Goal: Transaction & Acquisition: Purchase product/service

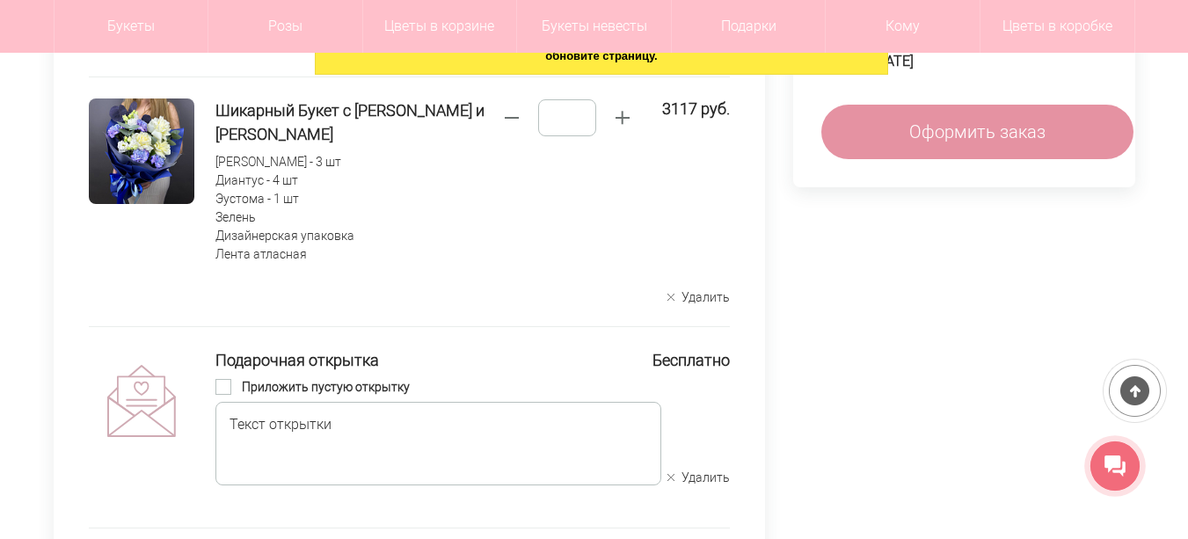
scroll to position [440, 0]
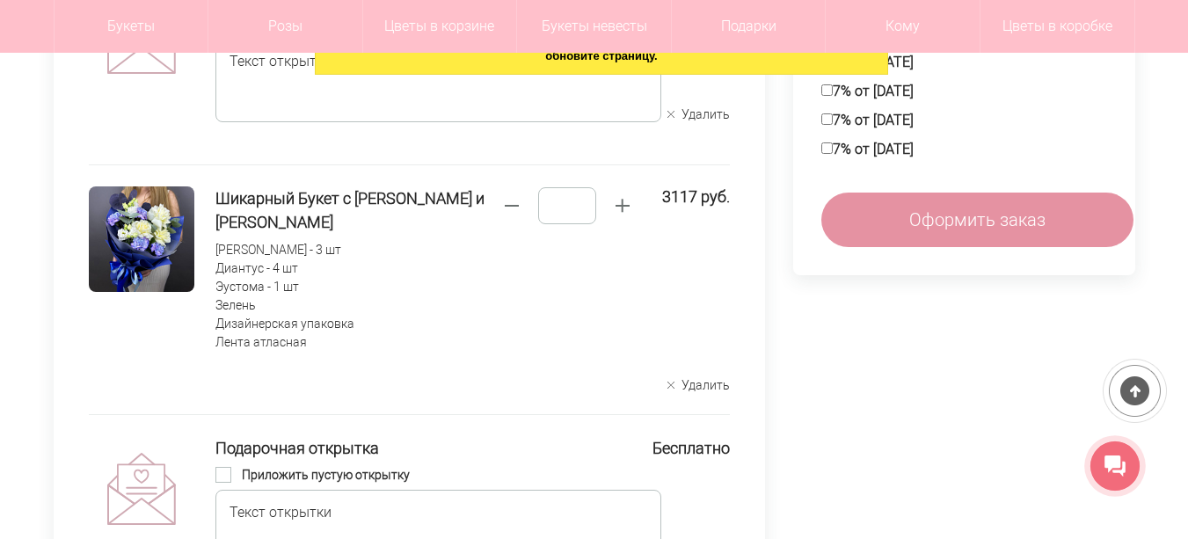
click at [710, 387] on button "Удалить" at bounding box center [698, 385] width 62 height 17
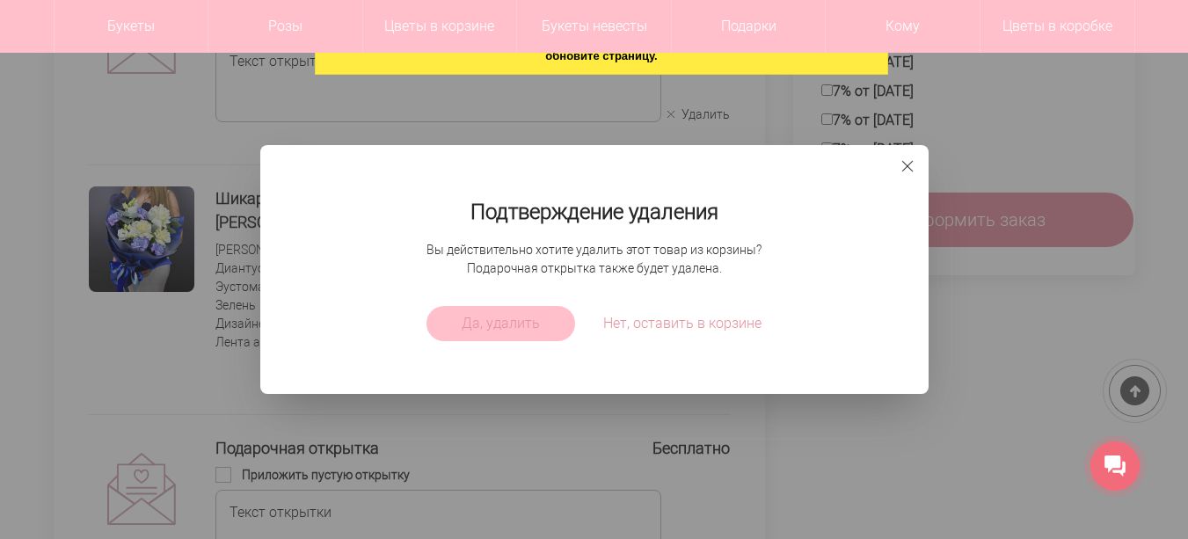
click at [477, 333] on span "Да, удалить" at bounding box center [501, 323] width 78 height 21
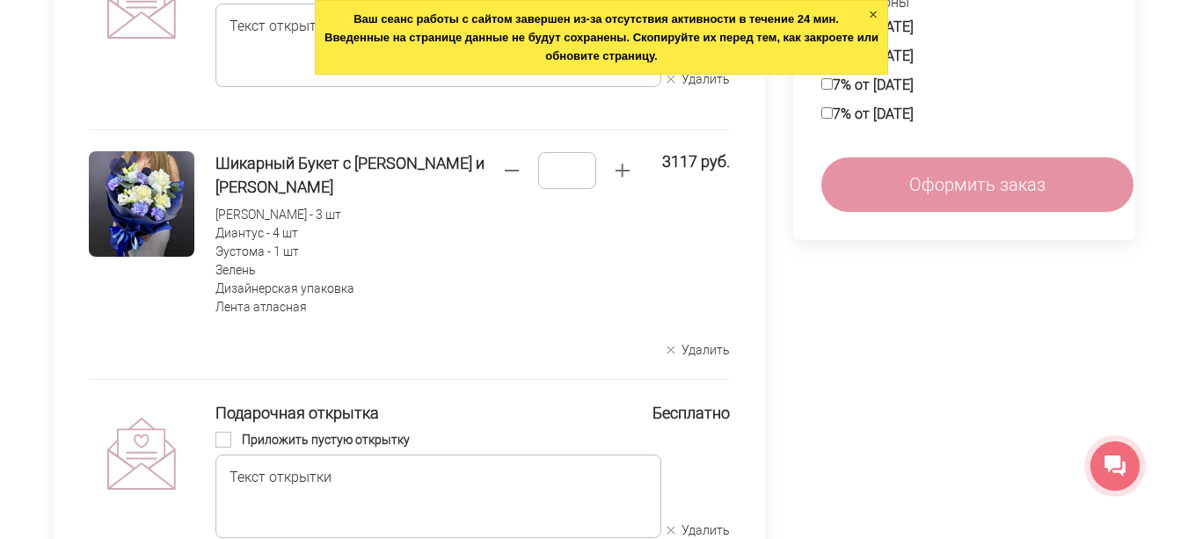
scroll to position [0, 0]
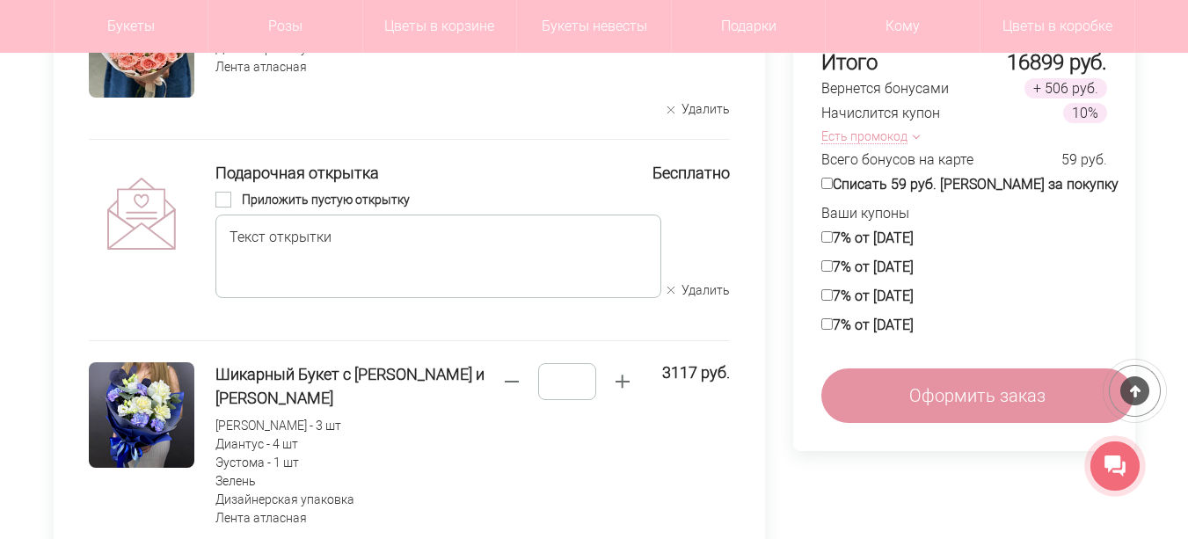
scroll to position [440, 0]
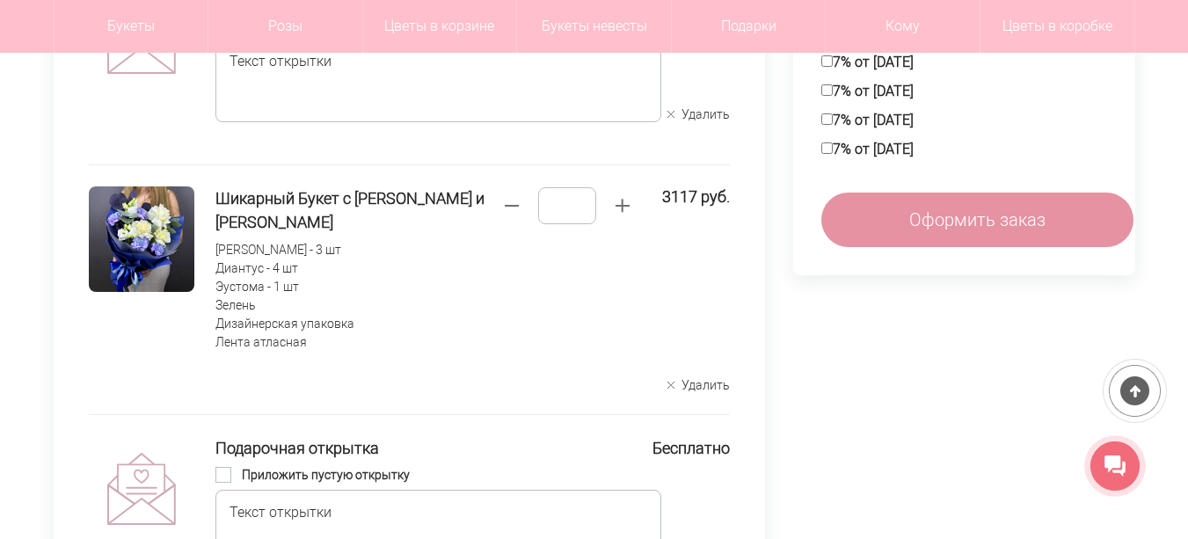
click at [689, 382] on button "Удалить" at bounding box center [698, 385] width 62 height 17
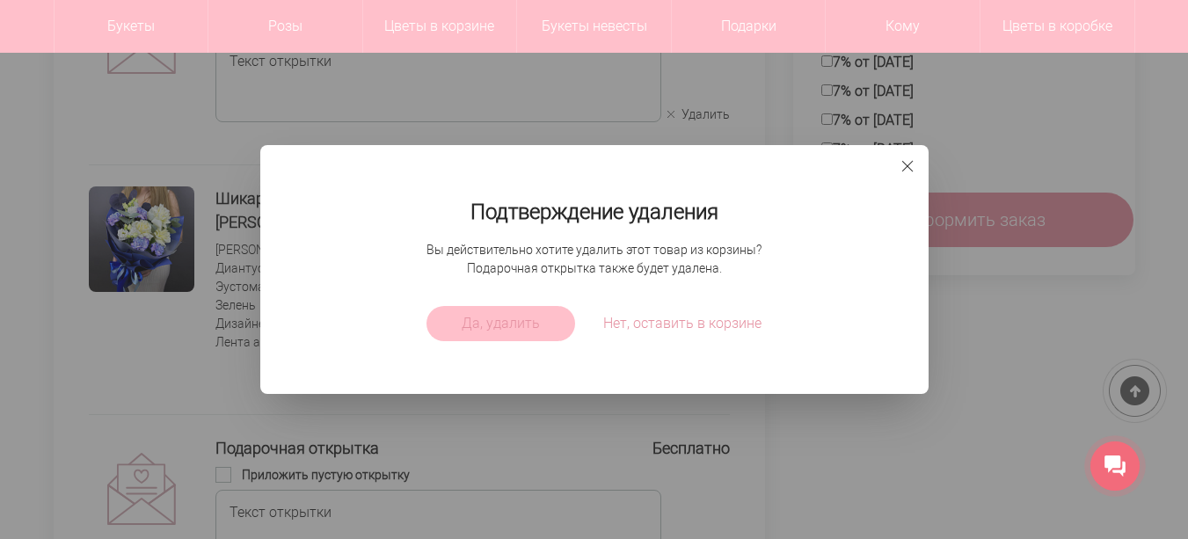
click at [505, 320] on span "Да, удалить" at bounding box center [501, 323] width 78 height 21
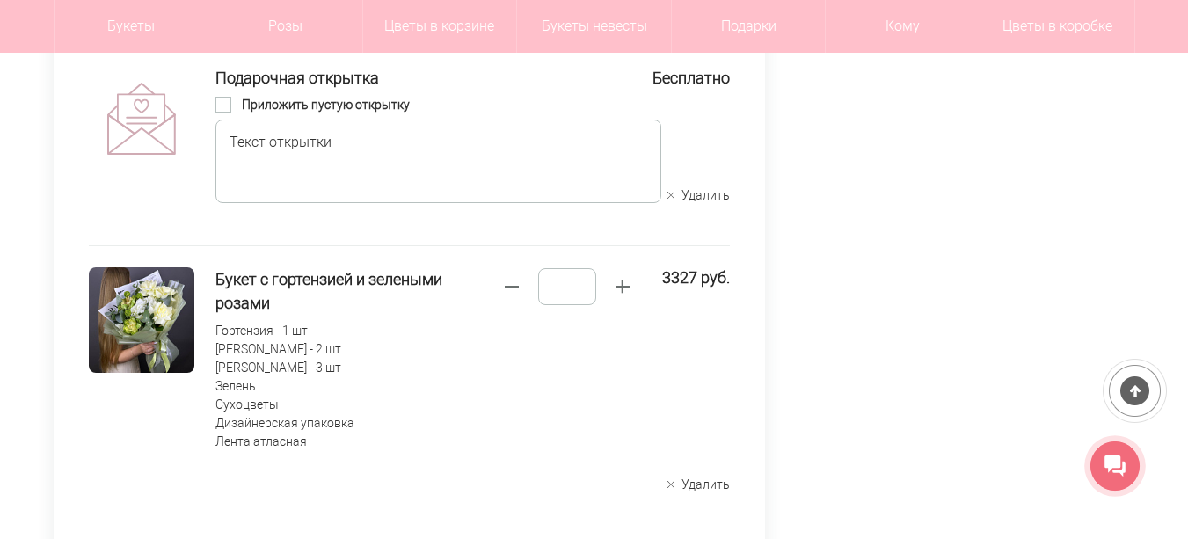
scroll to position [879, 0]
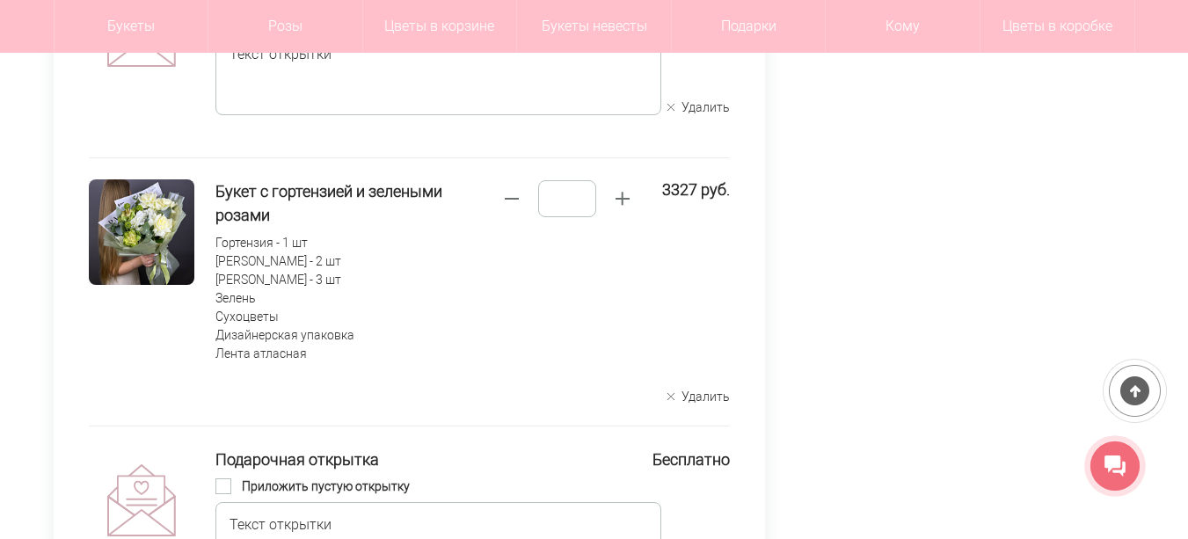
click at [710, 389] on button "Удалить" at bounding box center [698, 397] width 62 height 17
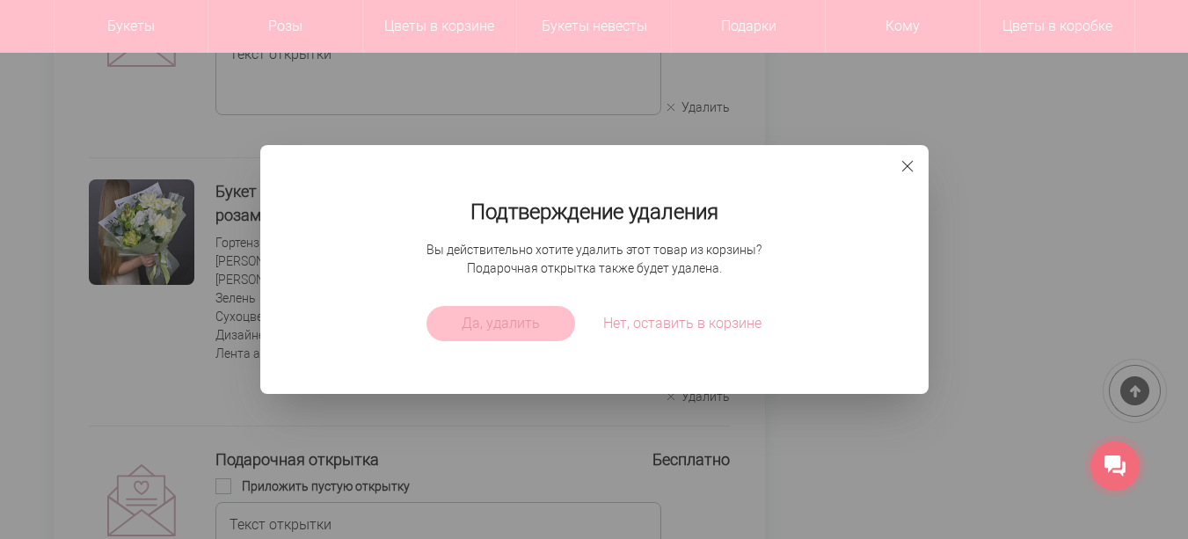
click at [458, 329] on button "Да, удалить" at bounding box center [500, 323] width 149 height 35
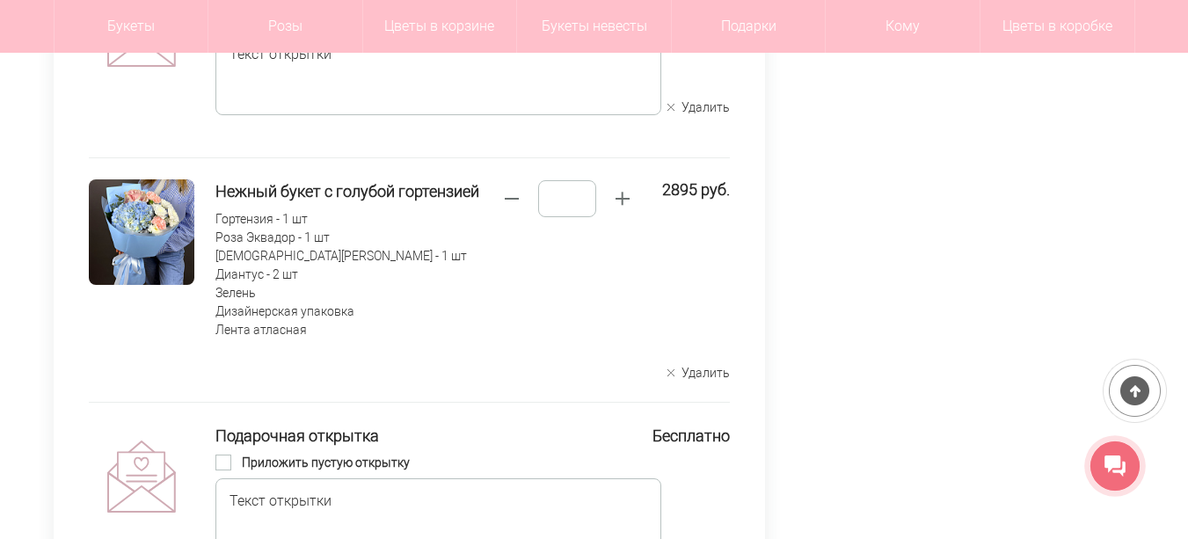
click at [691, 370] on button "Удалить" at bounding box center [698, 373] width 62 height 17
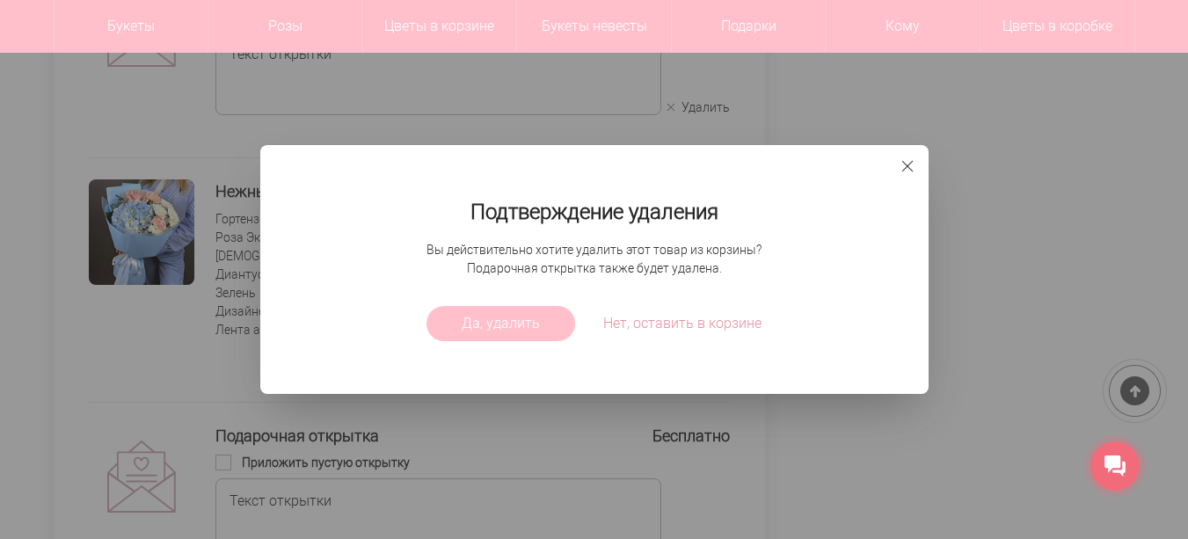
click at [512, 324] on span "Да, удалить" at bounding box center [501, 323] width 78 height 21
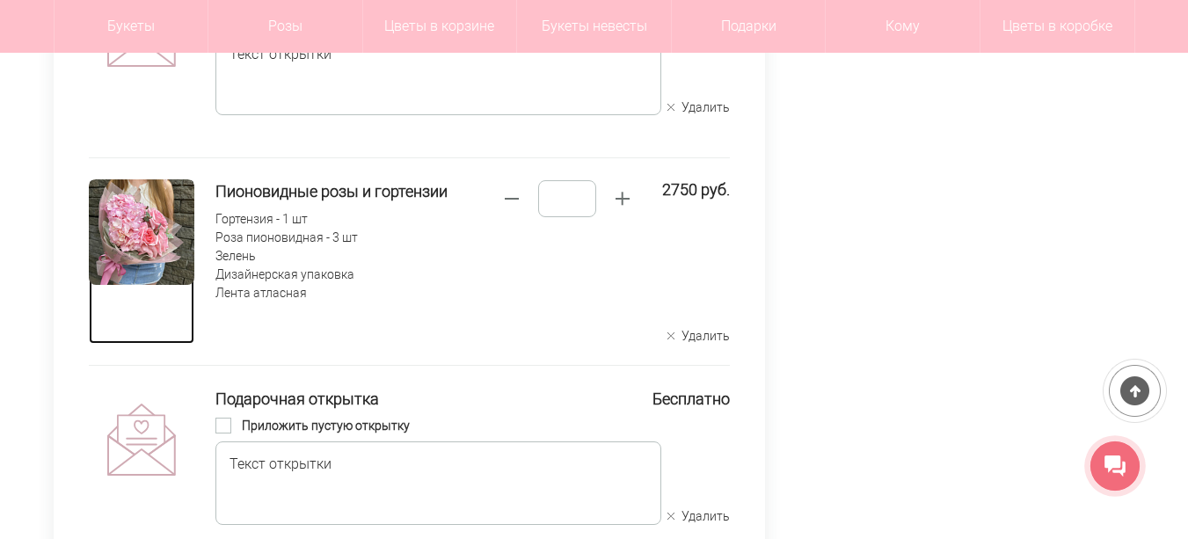
click at [174, 224] on img at bounding box center [141, 231] width 105 height 105
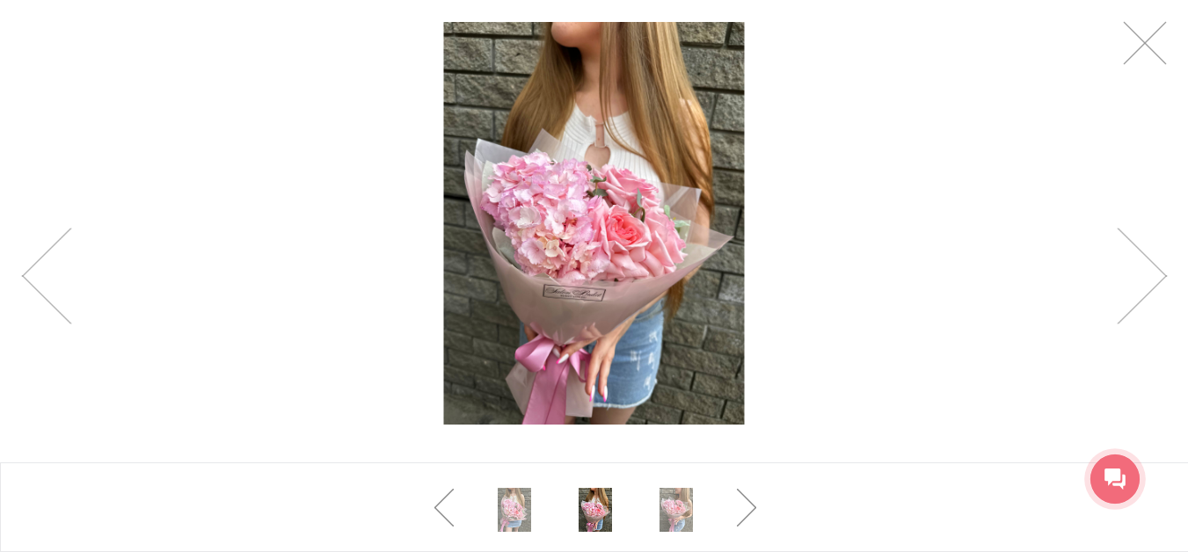
scroll to position [176, 0]
click at [1150, 273] on link at bounding box center [1141, 276] width 50 height 97
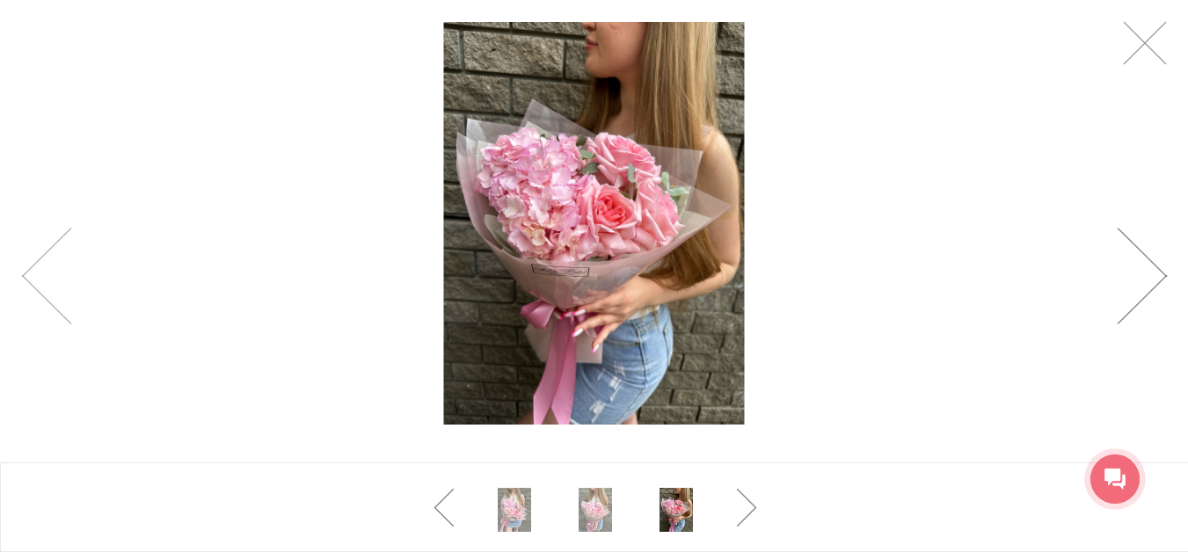
click at [1152, 274] on link at bounding box center [1141, 276] width 50 height 97
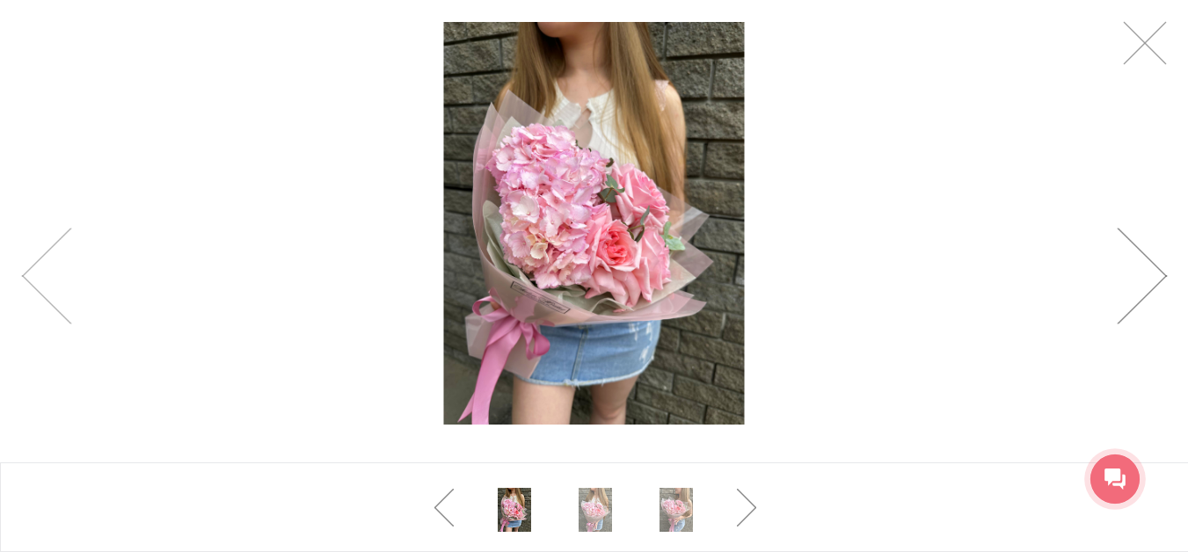
click at [1151, 273] on link at bounding box center [1141, 276] width 50 height 97
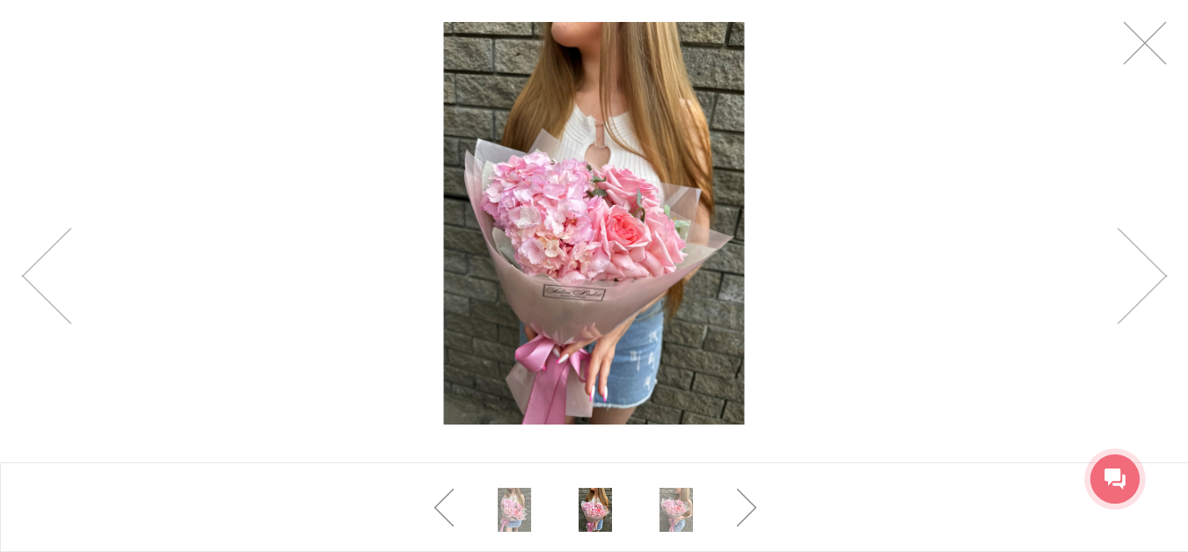
scroll to position [0, 0]
click at [656, 261] on img at bounding box center [594, 223] width 302 height 402
click at [1161, 271] on link at bounding box center [1141, 276] width 50 height 97
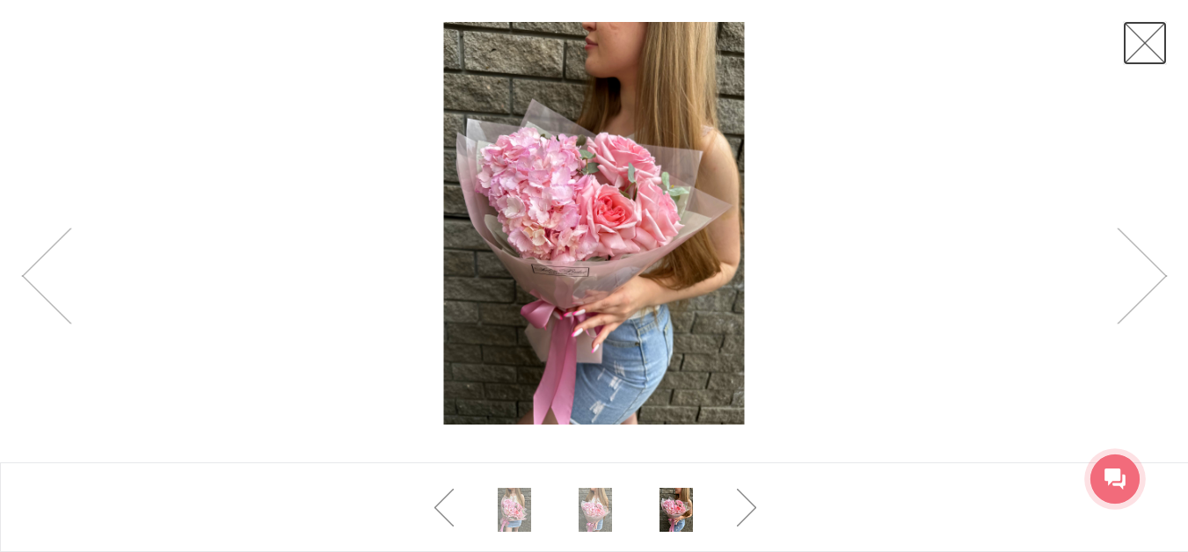
click at [1159, 39] on link at bounding box center [1145, 43] width 44 height 44
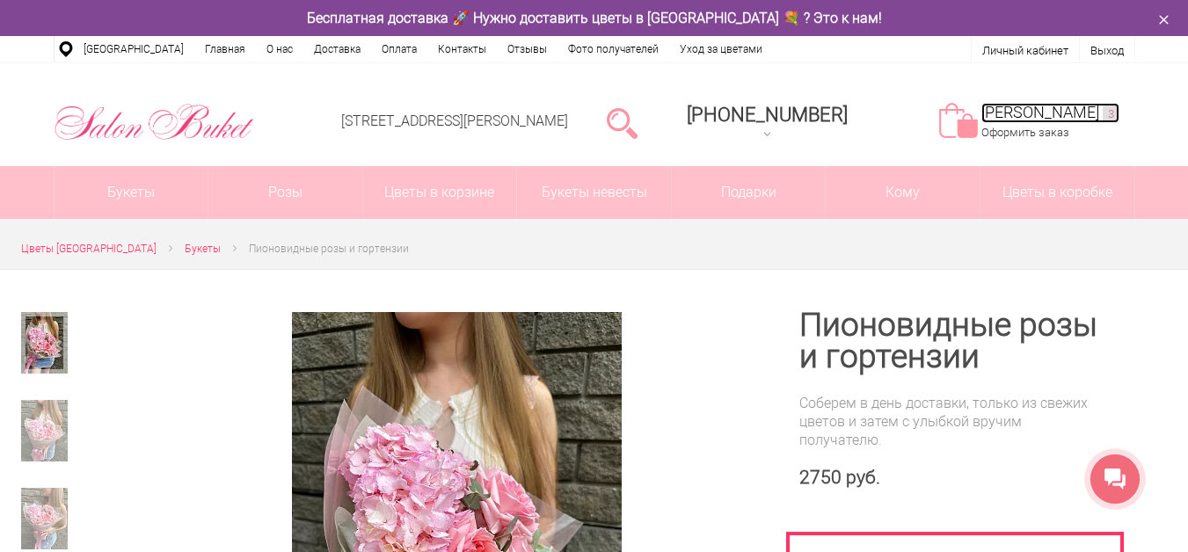
click at [1069, 116] on link "Моя корзина 3" at bounding box center [1050, 113] width 138 height 20
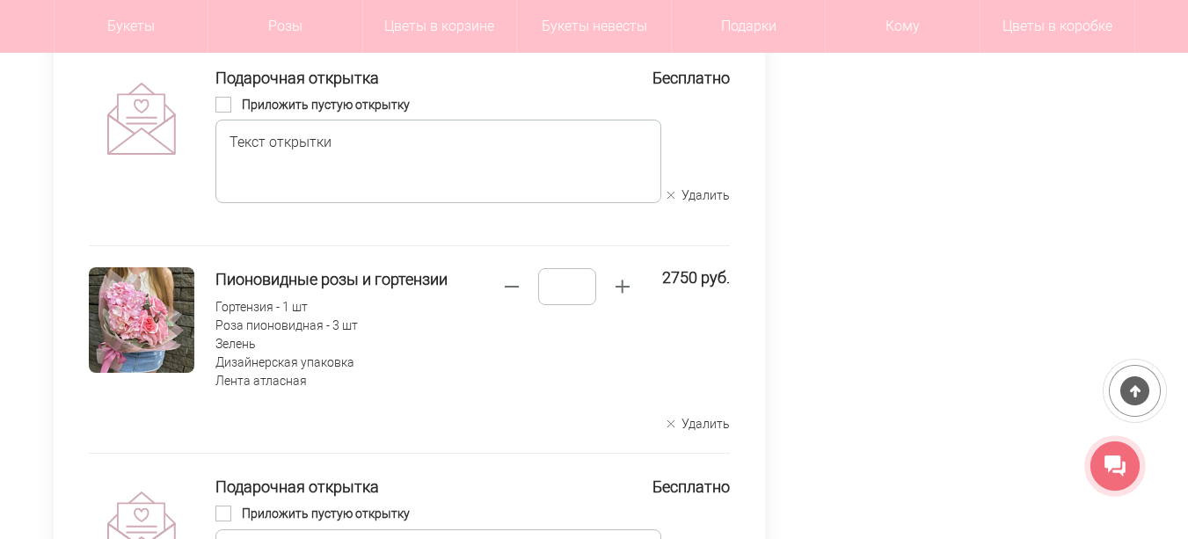
scroll to position [879, 0]
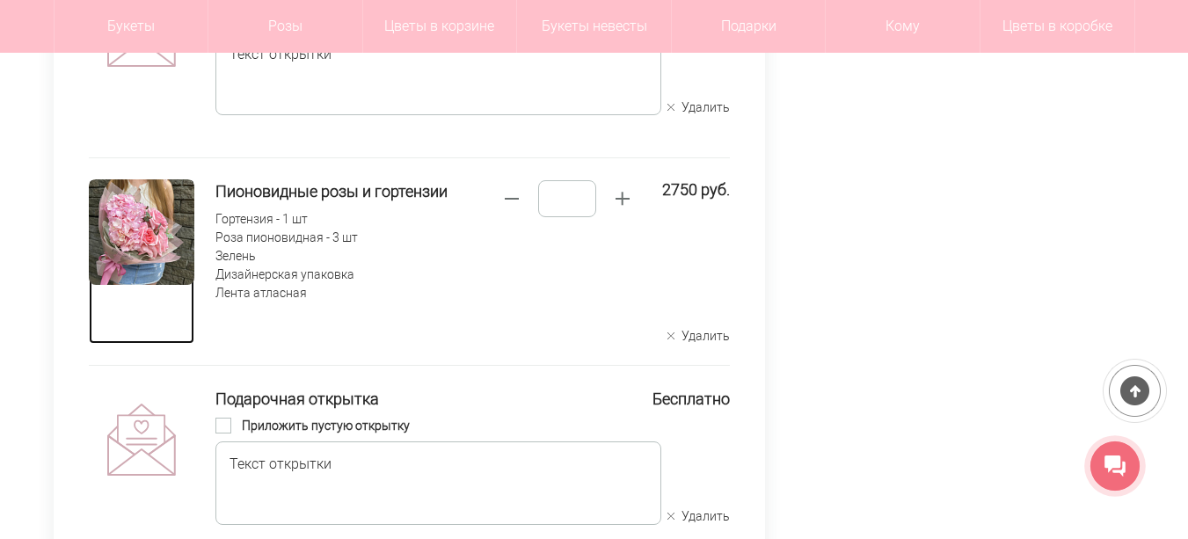
click at [156, 241] on img at bounding box center [141, 231] width 105 height 105
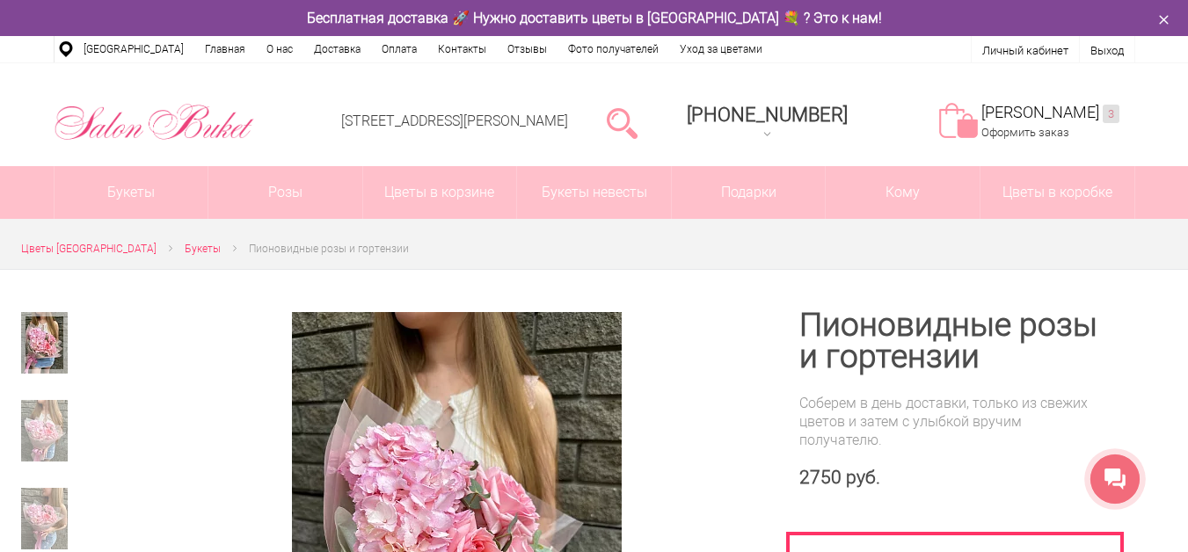
scroll to position [264, 0]
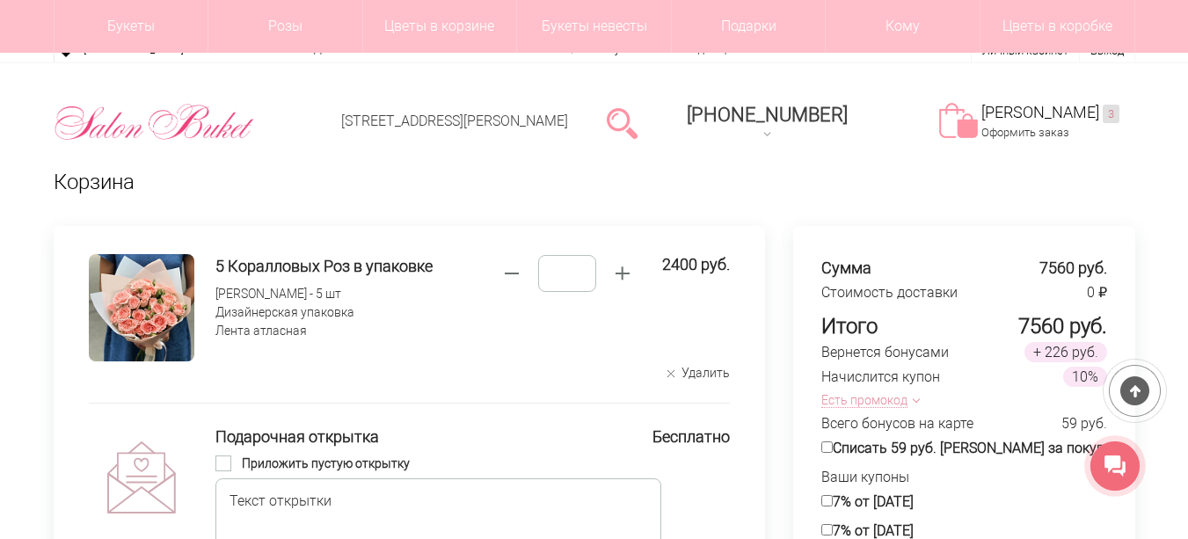
scroll to position [352, 0]
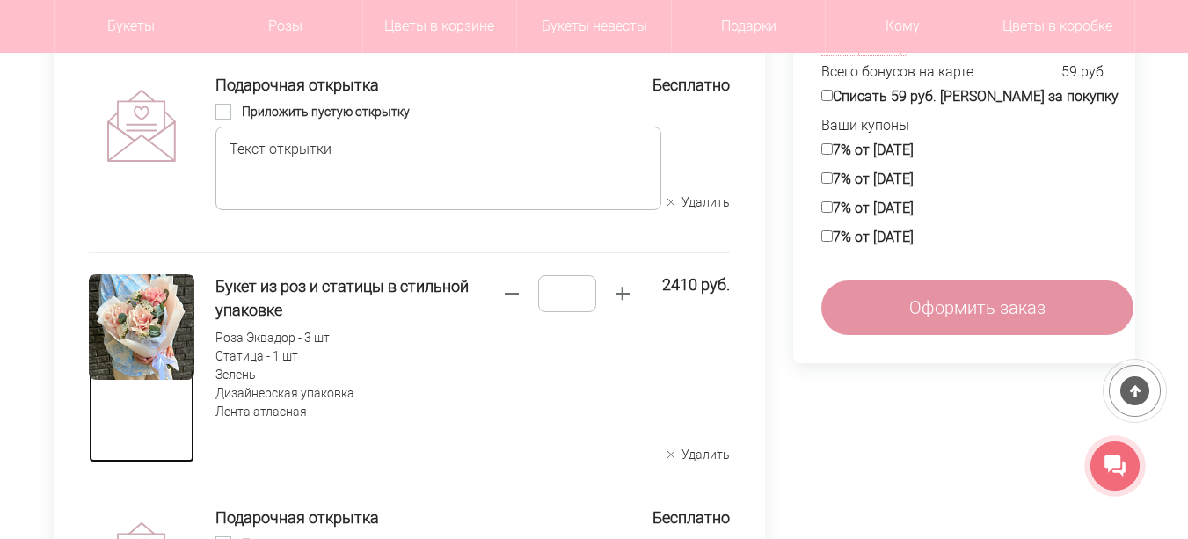
click at [158, 303] on img at bounding box center [141, 326] width 105 height 105
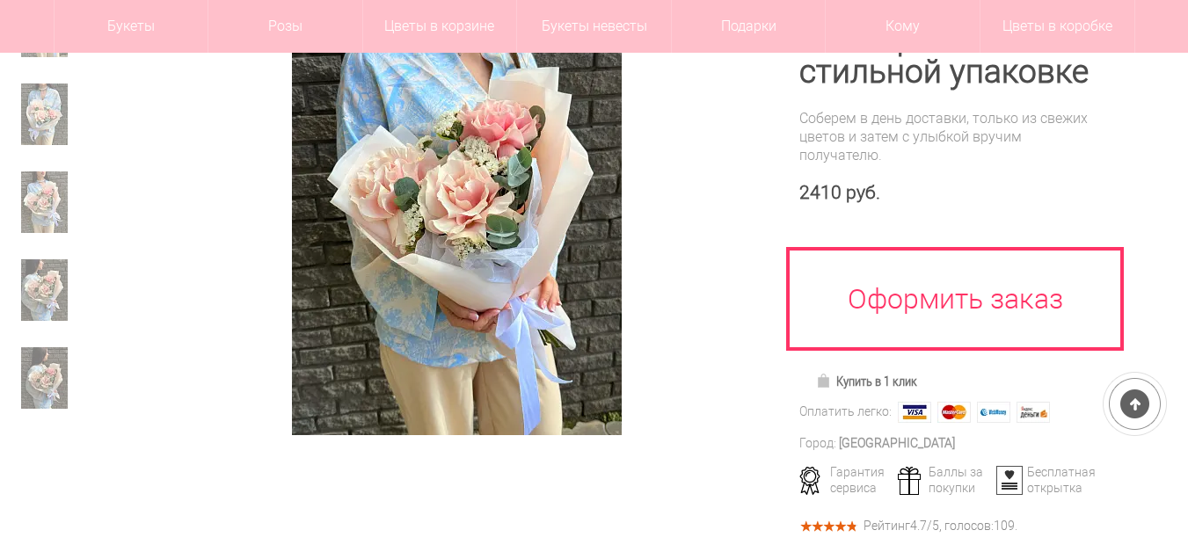
scroll to position [176, 0]
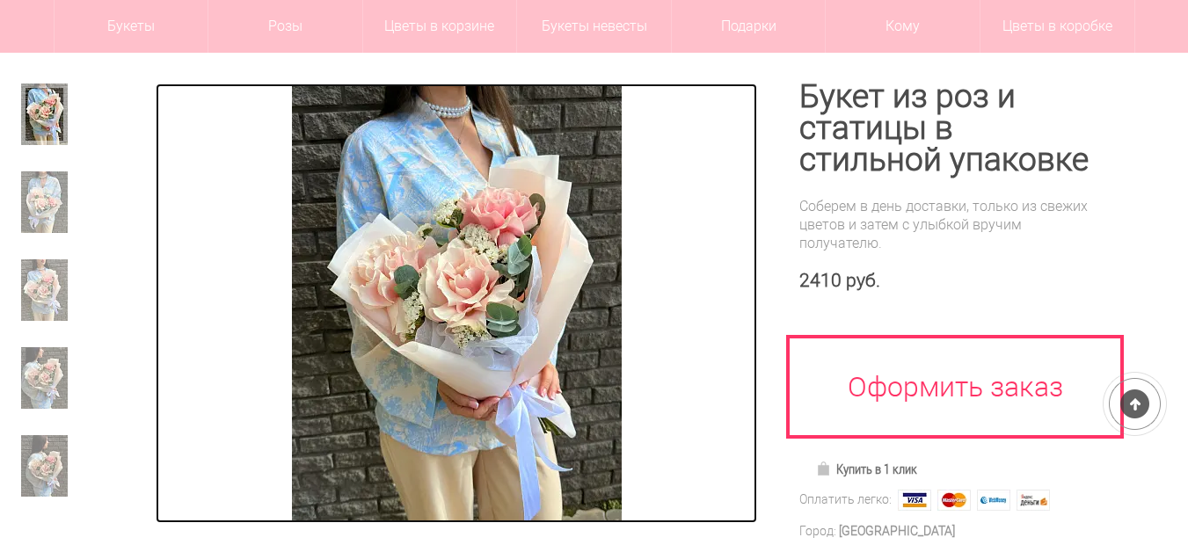
click at [551, 303] on img at bounding box center [457, 304] width 330 height 440
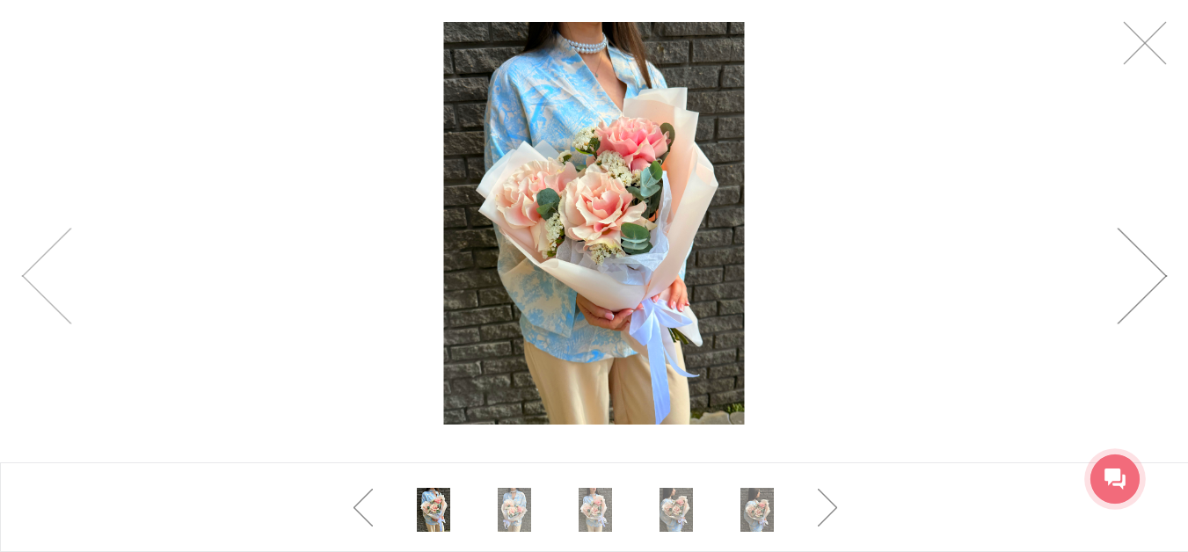
click at [639, 205] on img at bounding box center [594, 223] width 302 height 402
click at [1158, 267] on link at bounding box center [1141, 276] width 50 height 97
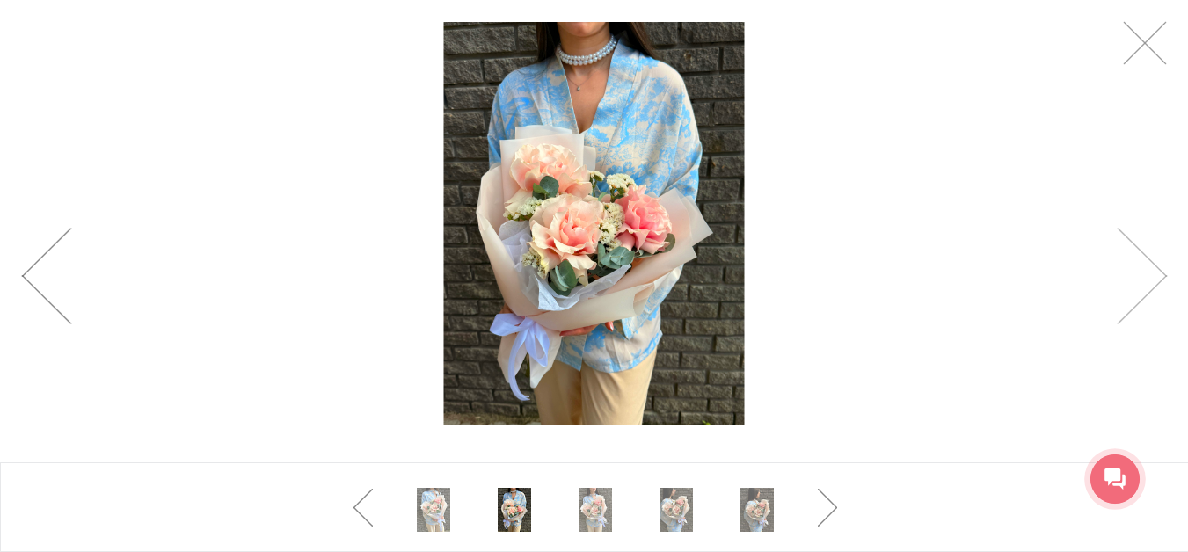
click at [55, 299] on link at bounding box center [46, 276] width 50 height 97
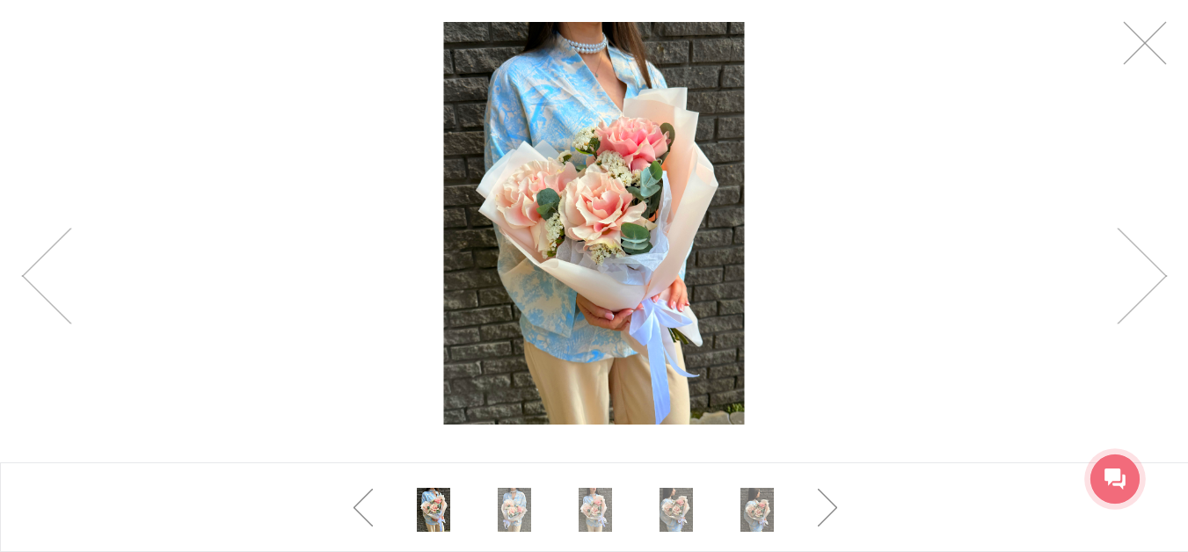
scroll to position [88, 0]
click at [1148, 280] on link at bounding box center [1141, 276] width 50 height 97
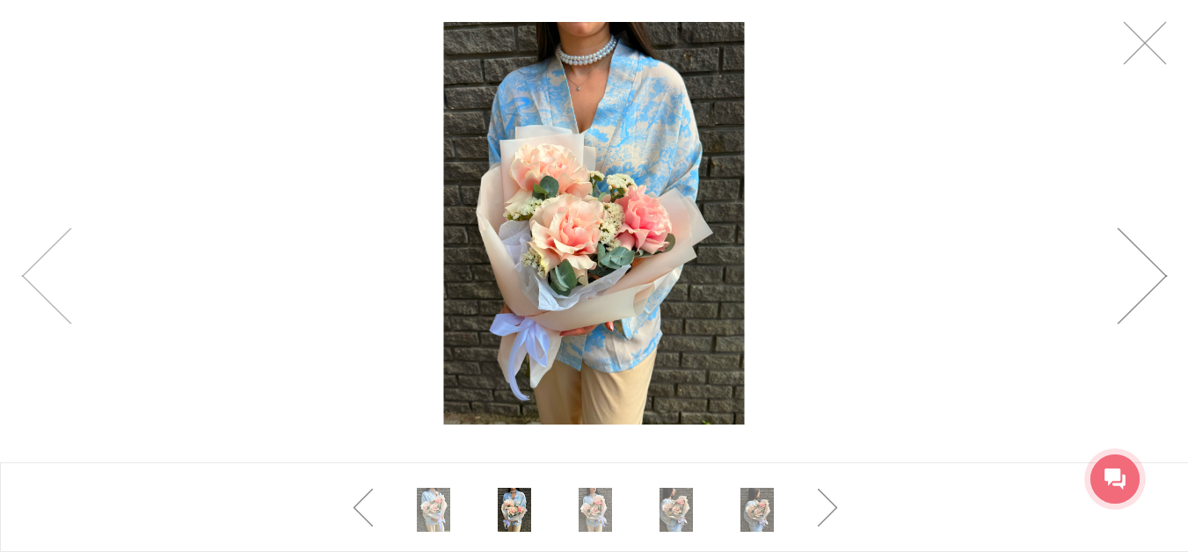
click at [1148, 280] on link at bounding box center [1141, 276] width 50 height 97
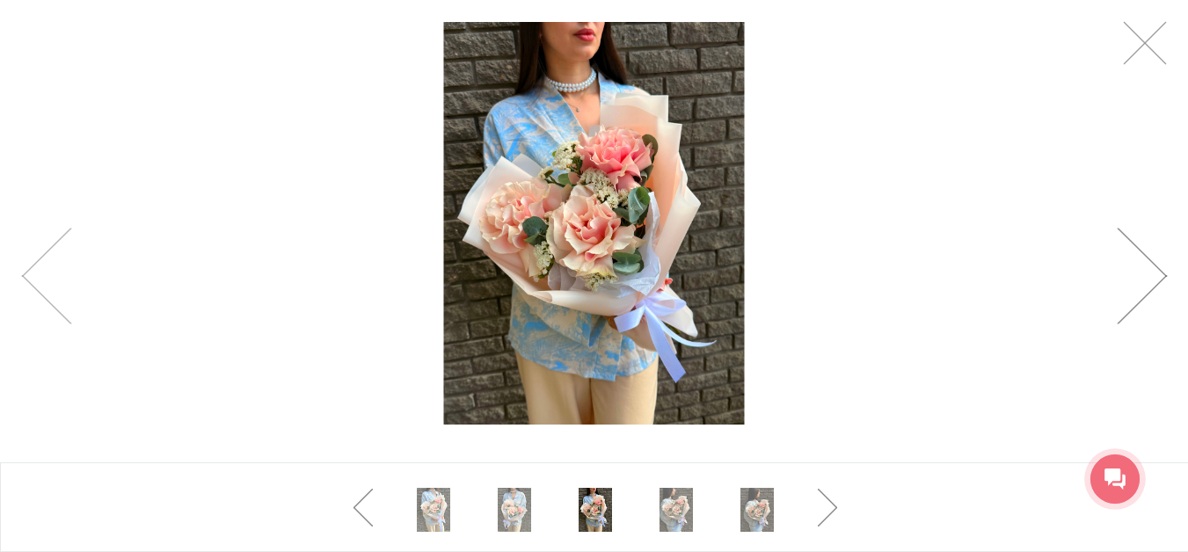
click at [1148, 280] on link at bounding box center [1141, 276] width 50 height 97
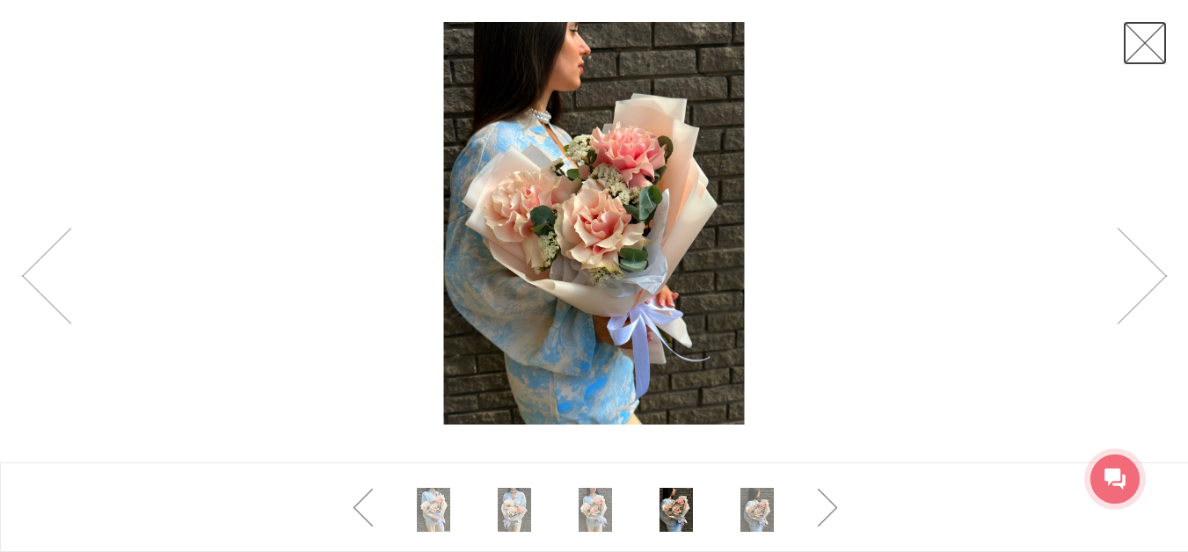
click at [1145, 48] on link at bounding box center [1145, 43] width 44 height 44
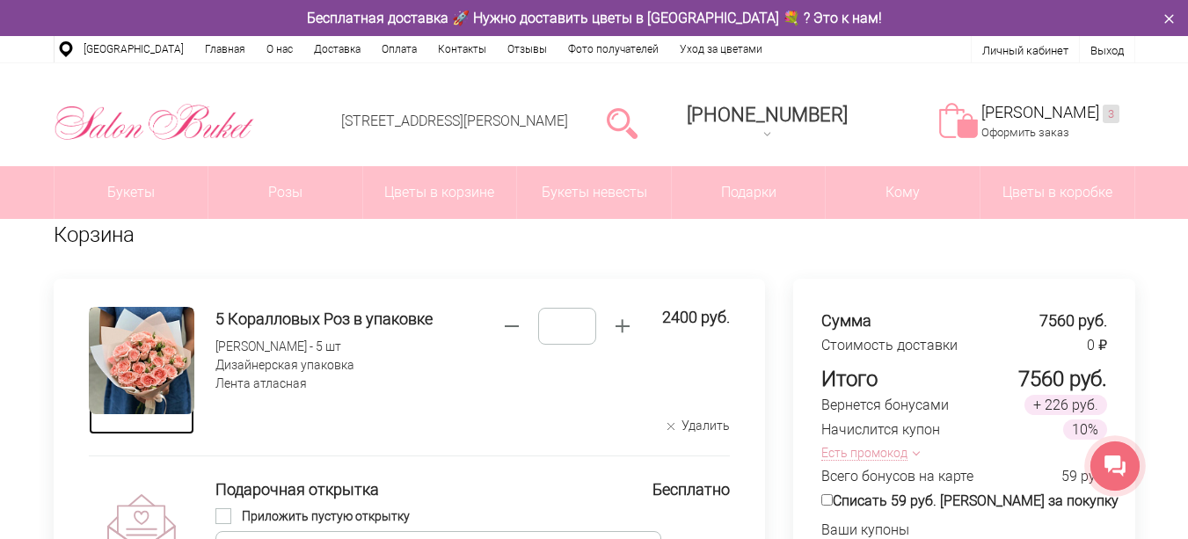
click at [132, 360] on img at bounding box center [141, 360] width 105 height 107
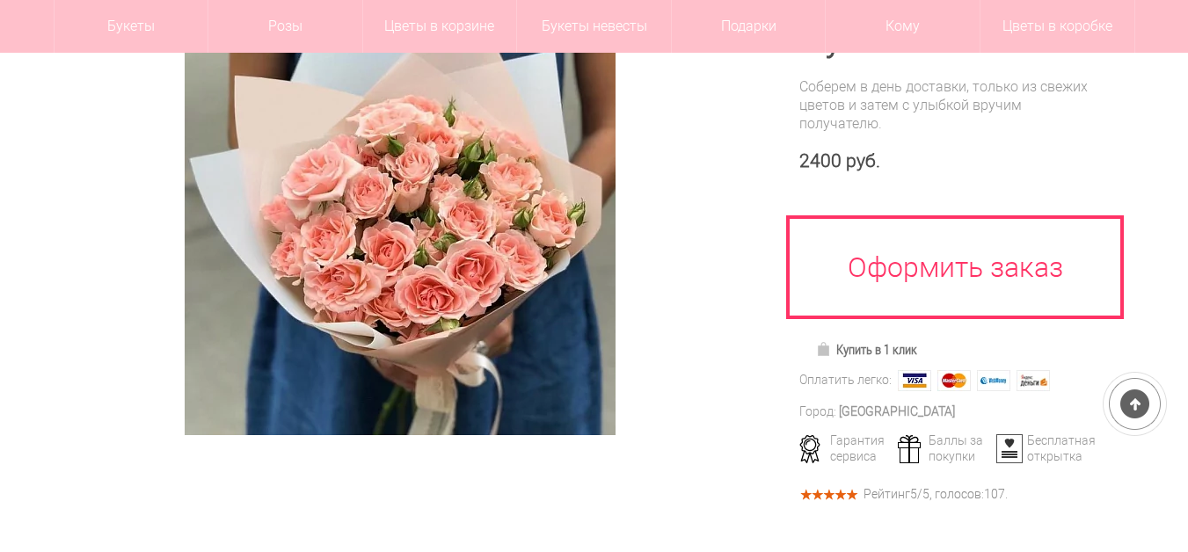
scroll to position [176, 0]
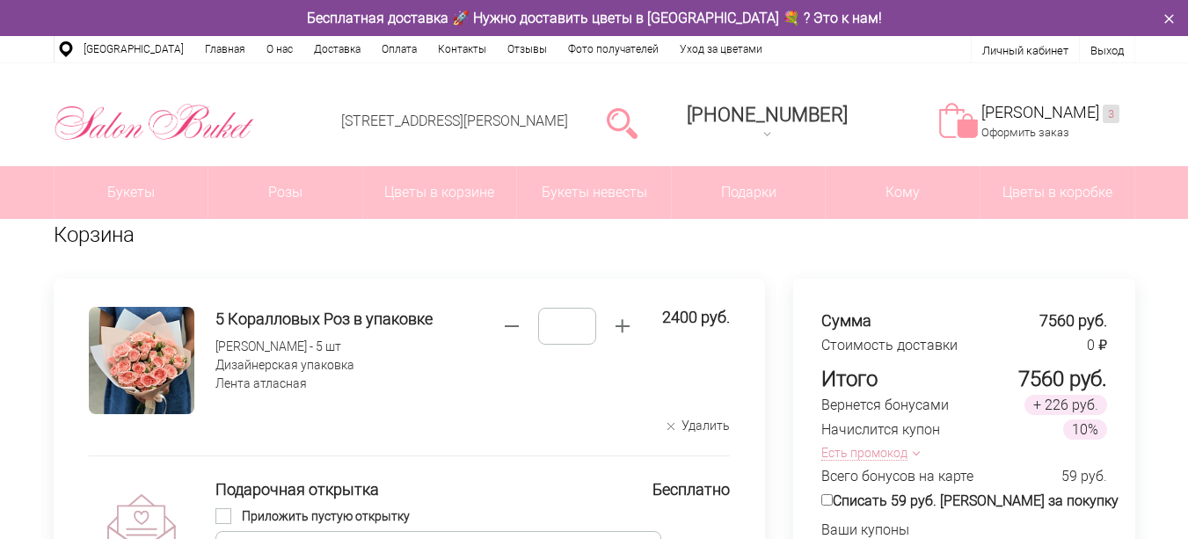
click at [705, 427] on button "Удалить" at bounding box center [698, 426] width 62 height 17
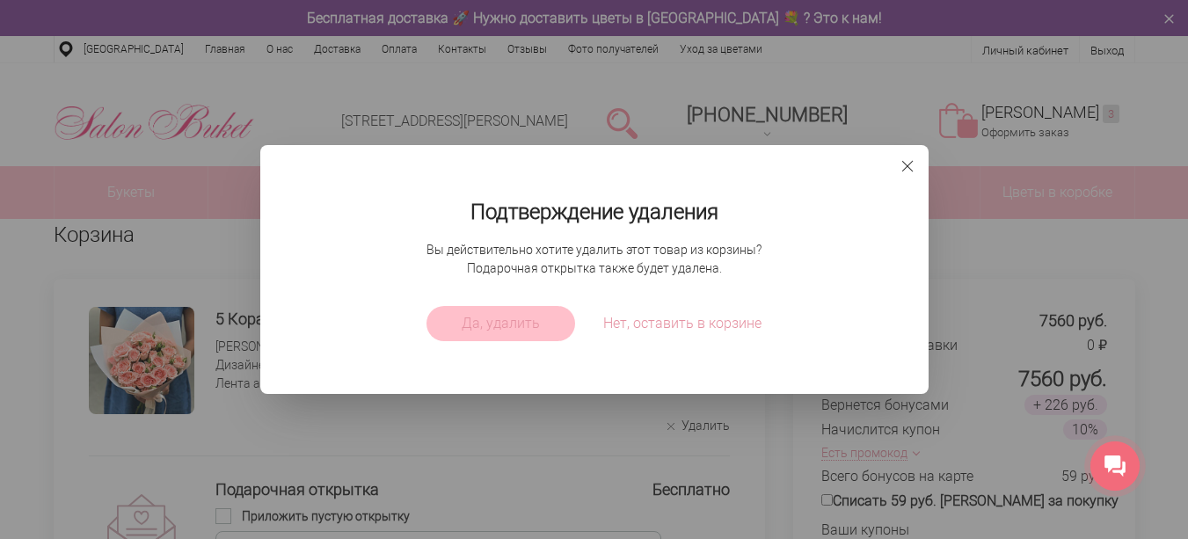
click at [505, 324] on span "Да, удалить" at bounding box center [501, 323] width 78 height 21
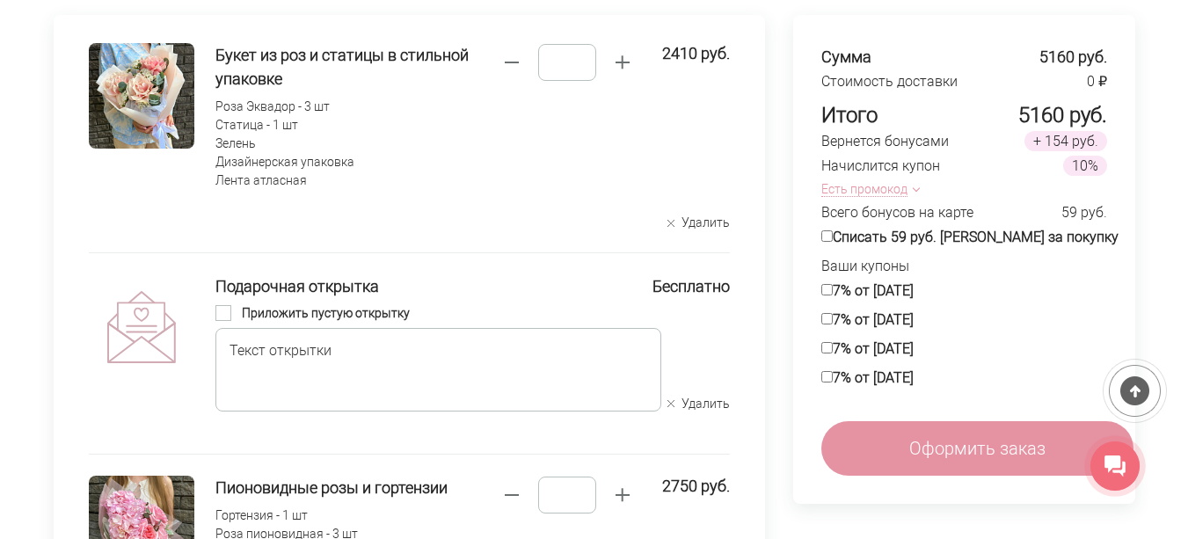
scroll to position [88, 0]
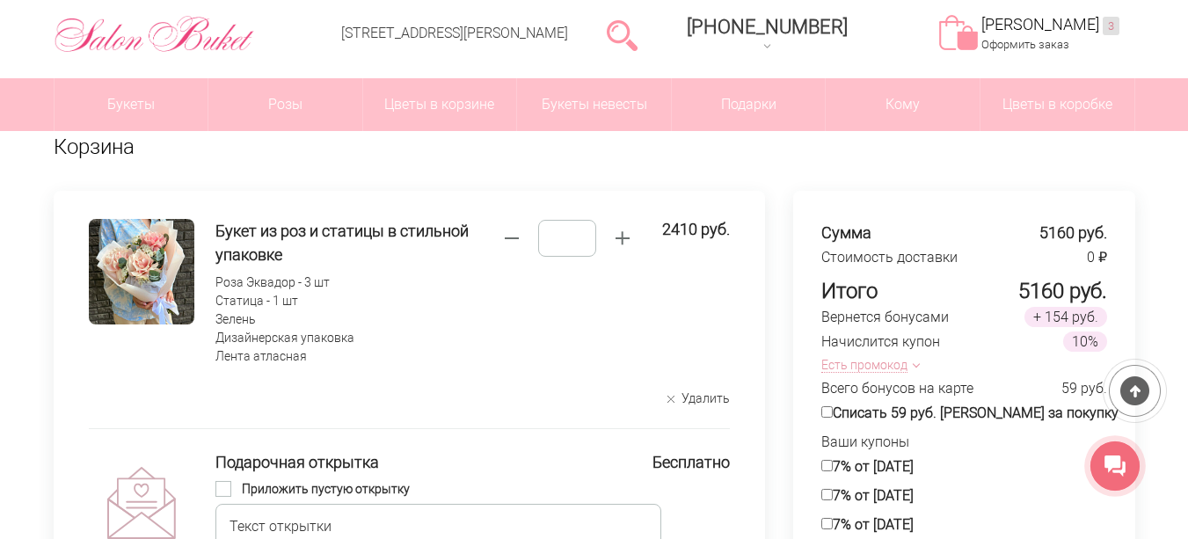
click at [722, 403] on button "Удалить" at bounding box center [698, 398] width 62 height 17
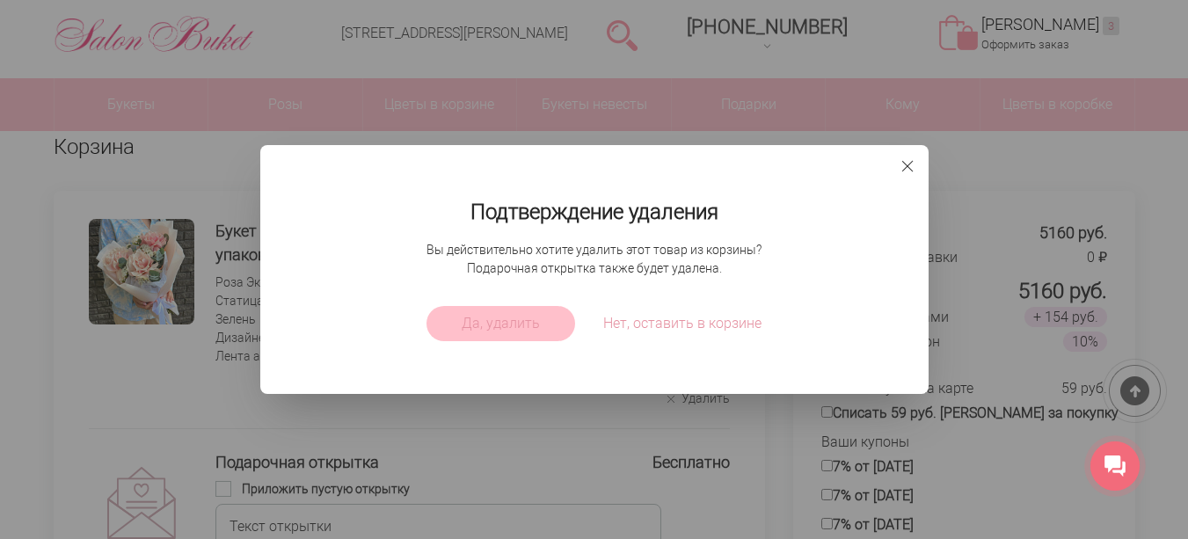
click at [487, 315] on span "Да, удалить" at bounding box center [501, 323] width 78 height 21
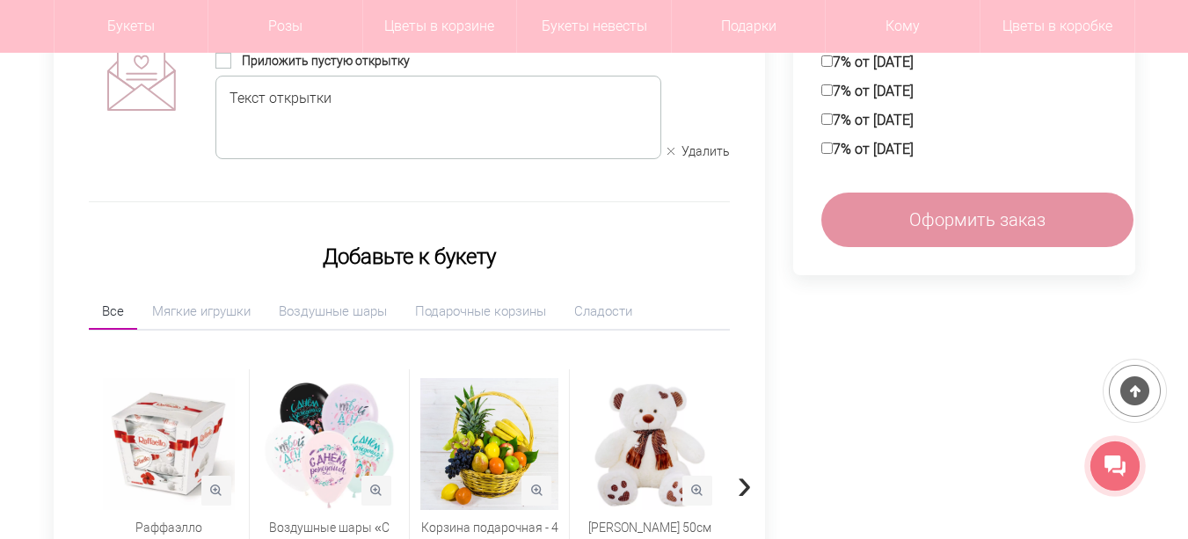
scroll to position [176, 0]
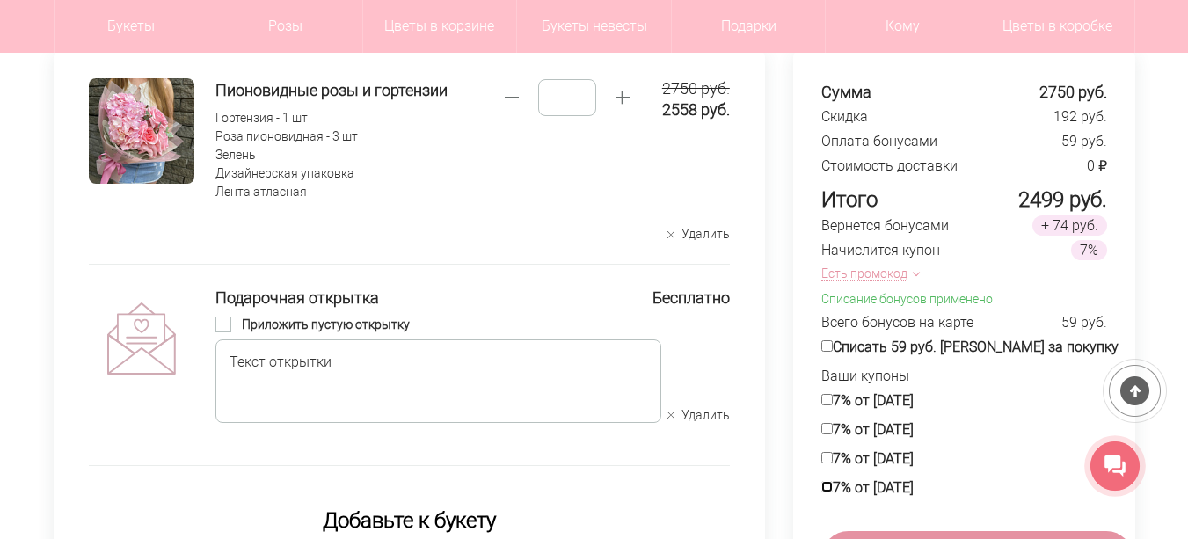
click at [833, 491] on div "Сумма 2750 руб. Скидка 192 руб. Оплата бонусами 59 руб. Стоимость доставки 0 ₽ …" at bounding box center [964, 331] width 342 height 563
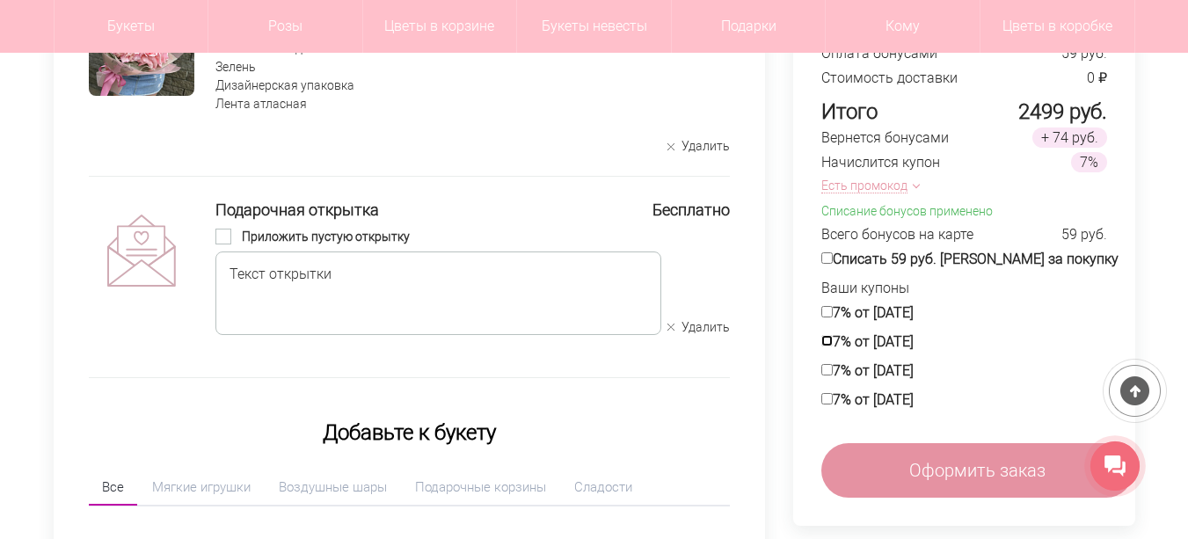
click at [835, 341] on div "Ваши купоны 7% от 21.08.2025 7% от 21.08.2025 7% от 21.08.2025 7% от 21.08.2025" at bounding box center [964, 346] width 286 height 137
click at [833, 322] on div "Ваши купоны 7% от 21.08.2025 7% от 21.08.2025 7% от 21.08.2025 7% от 21.08.2025" at bounding box center [964, 346] width 286 height 137
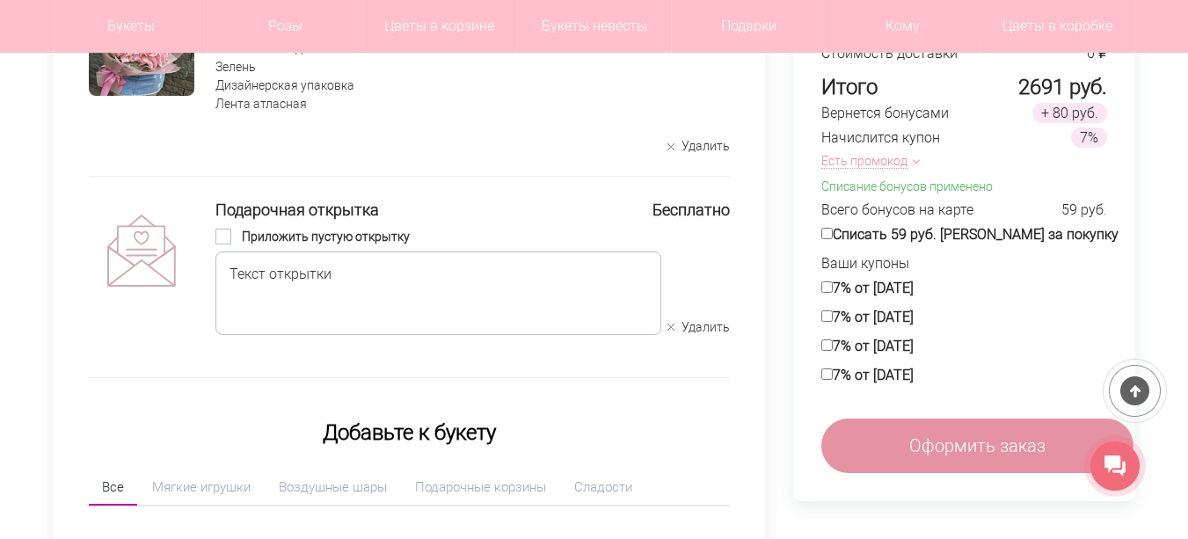
click at [832, 400] on div "Сумма 2750 руб. Оплата бонусами 59 руб. Стоимость доставки 0 ₽ Итого 2691 руб. …" at bounding box center [964, 231] width 342 height 539
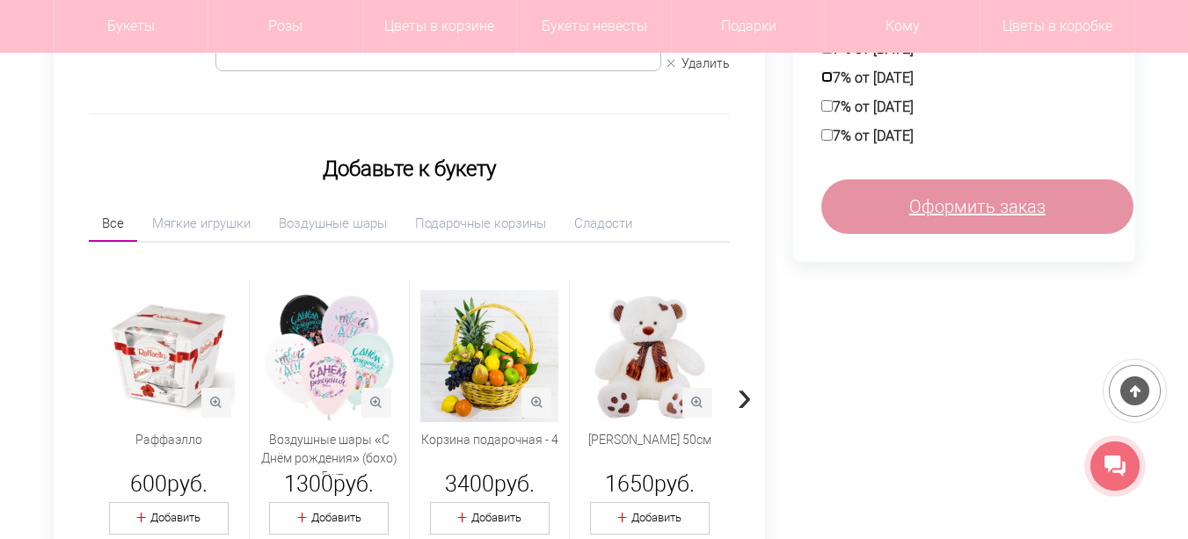
scroll to position [352, 0]
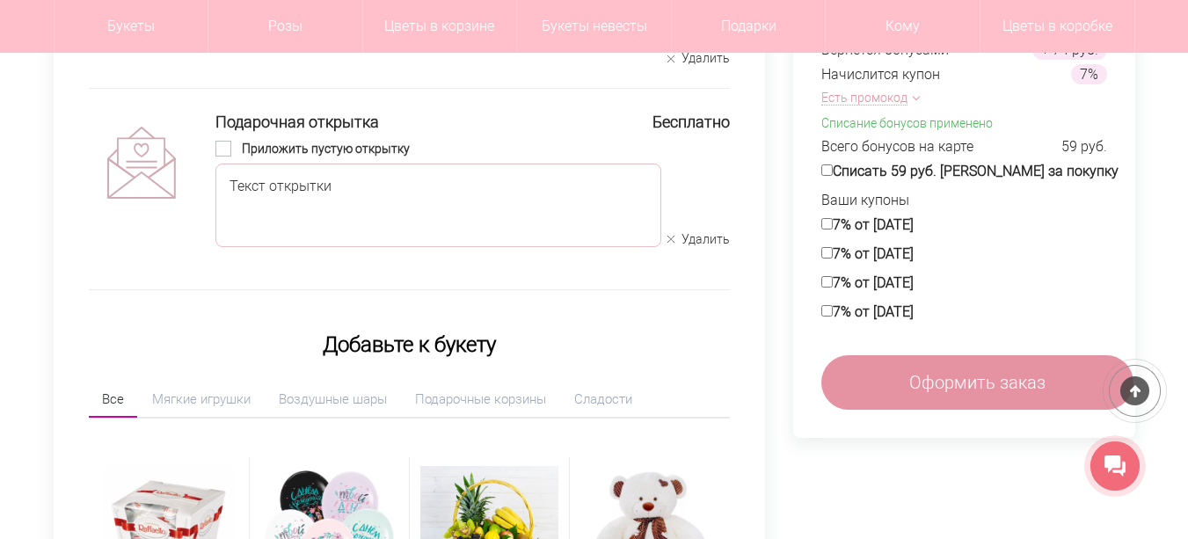
click at [475, 184] on textarea at bounding box center [438, 206] width 446 height 84
click at [308, 177] on textarea at bounding box center [438, 206] width 446 height 84
type textarea "**********"
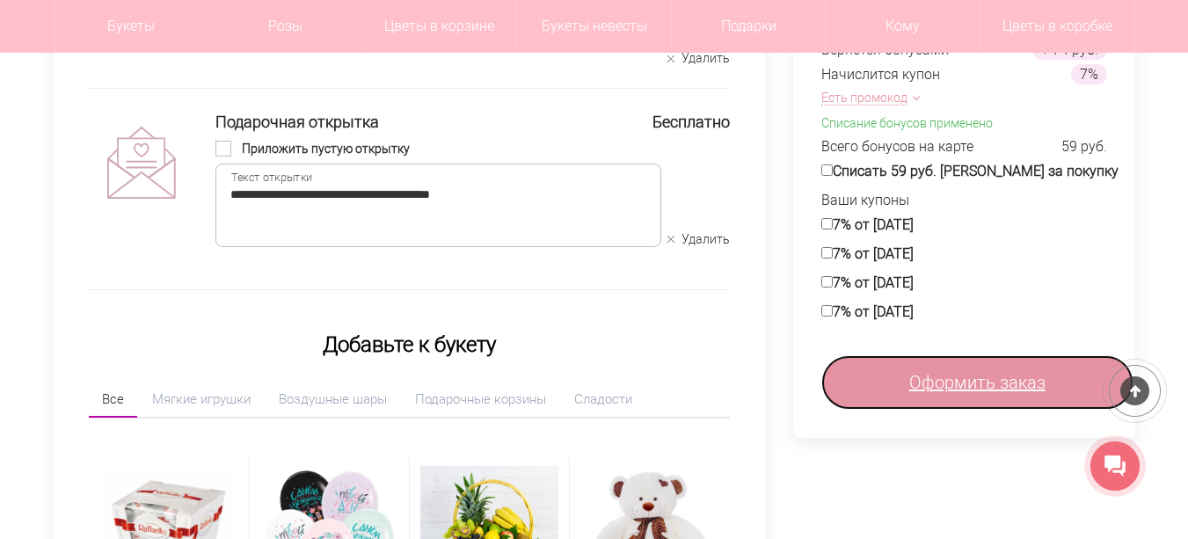
click at [880, 382] on link "Оформить заказ" at bounding box center [977, 382] width 312 height 55
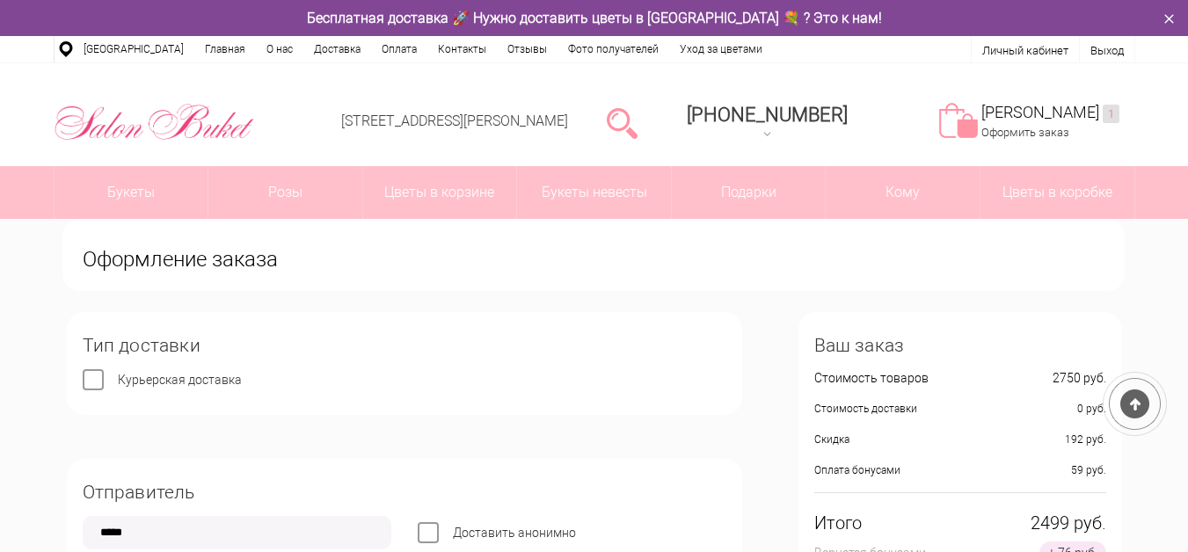
type input "**********"
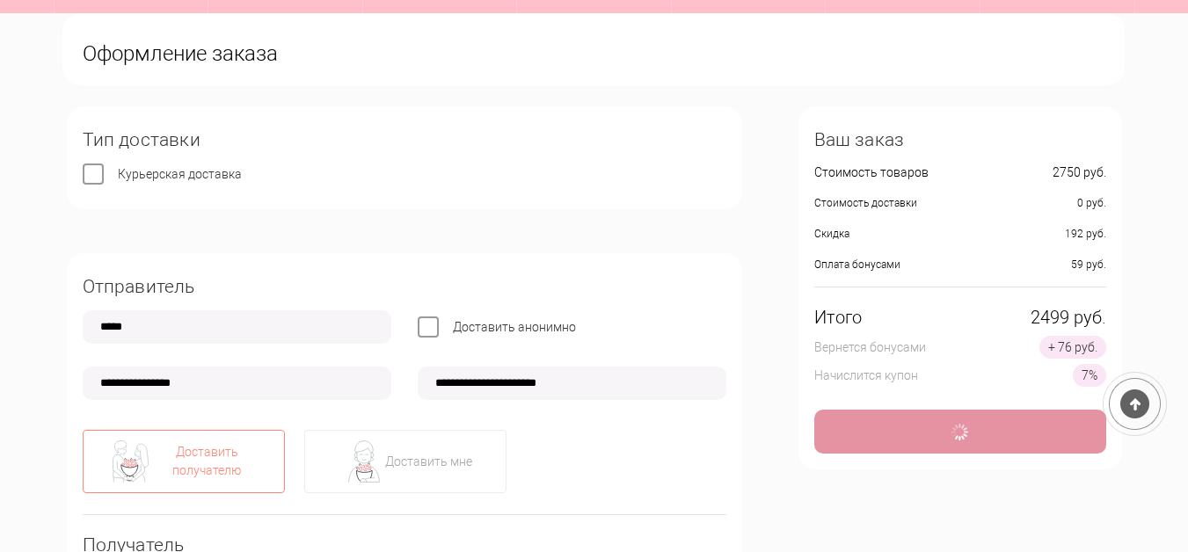
type input "**********"
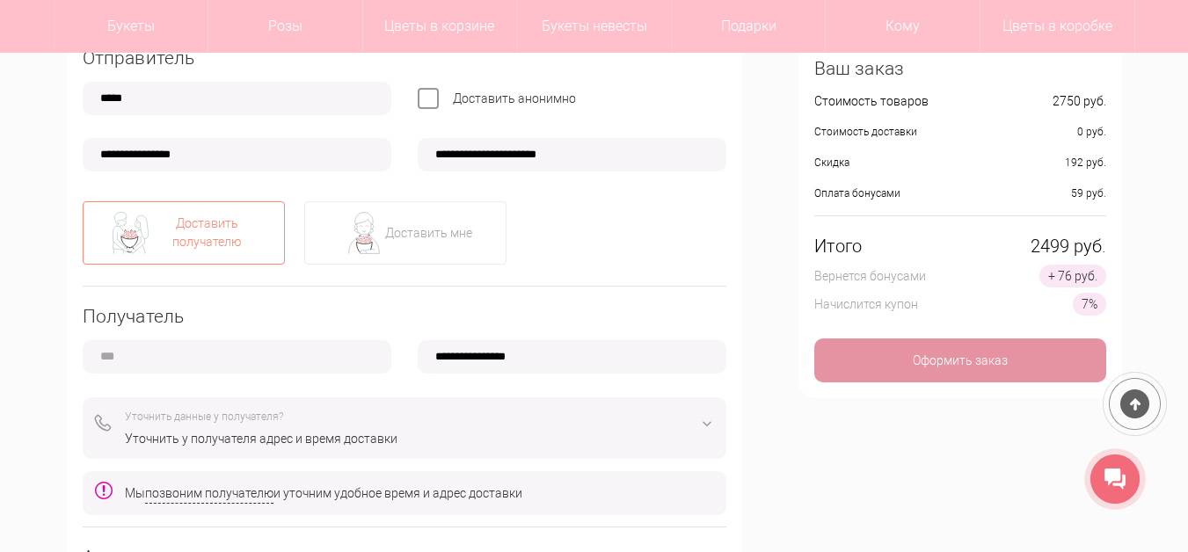
scroll to position [469, 0]
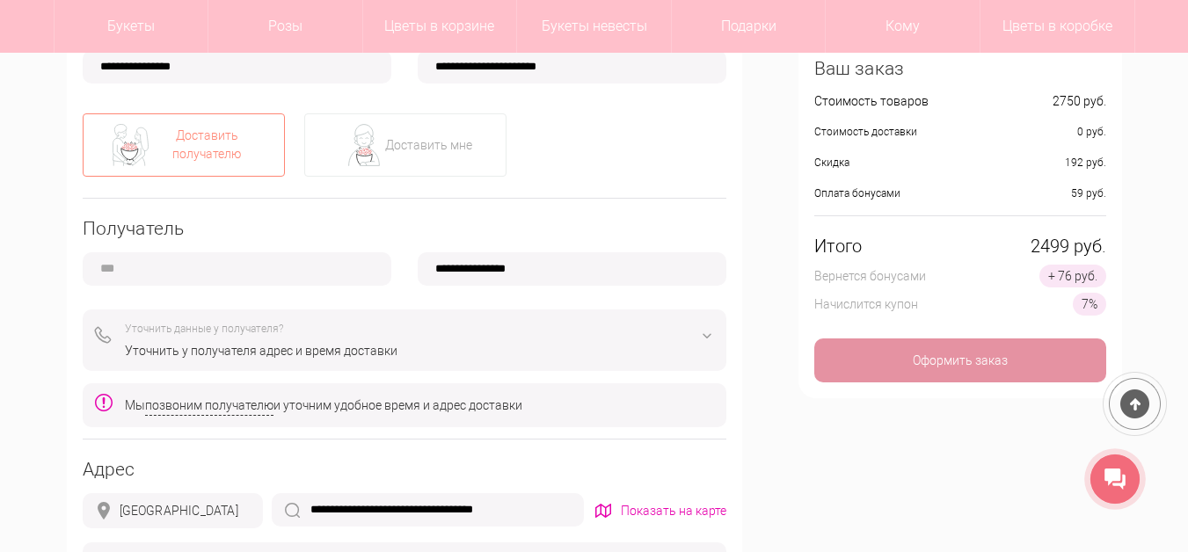
click at [178, 278] on input "text" at bounding box center [237, 268] width 309 height 33
type input "****"
type input "**********"
click at [451, 266] on input "**********" at bounding box center [572, 268] width 309 height 33
click at [455, 260] on input "**********" at bounding box center [572, 268] width 309 height 33
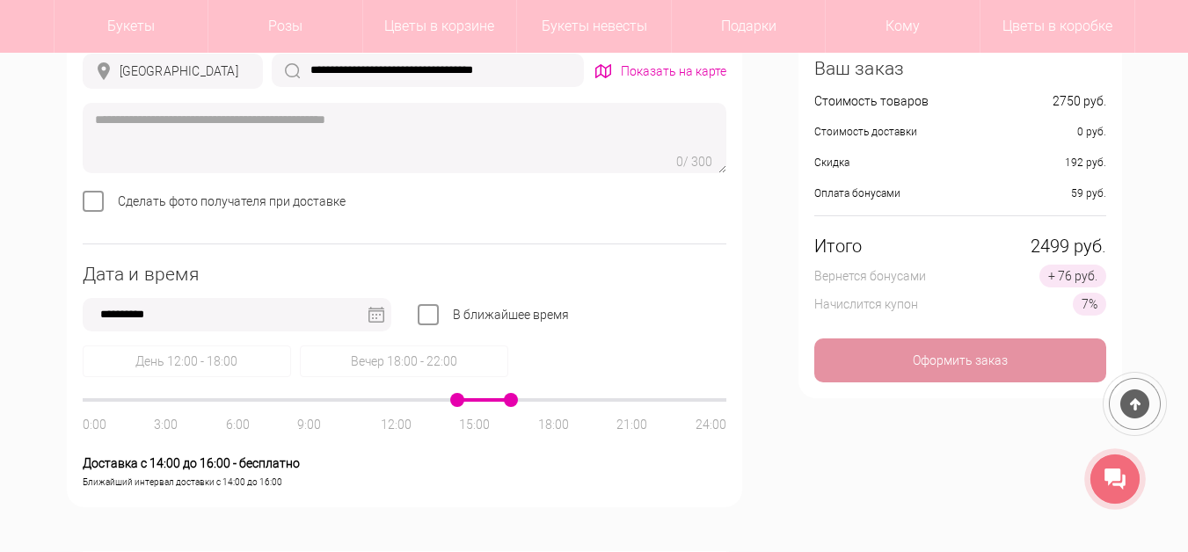
scroll to position [997, 0]
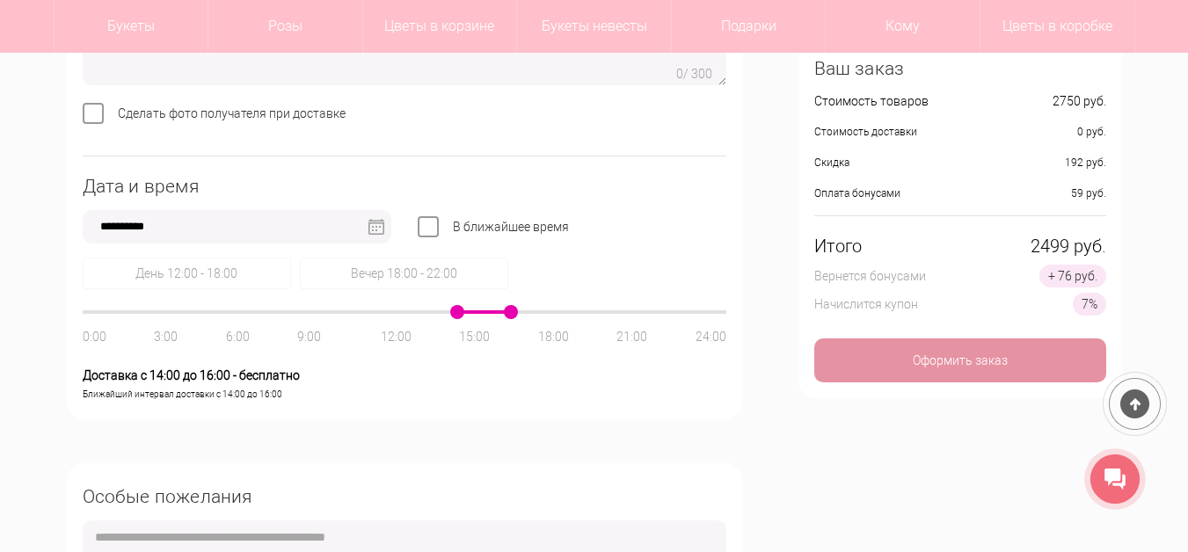
click at [381, 229] on img at bounding box center [376, 227] width 16 height 16
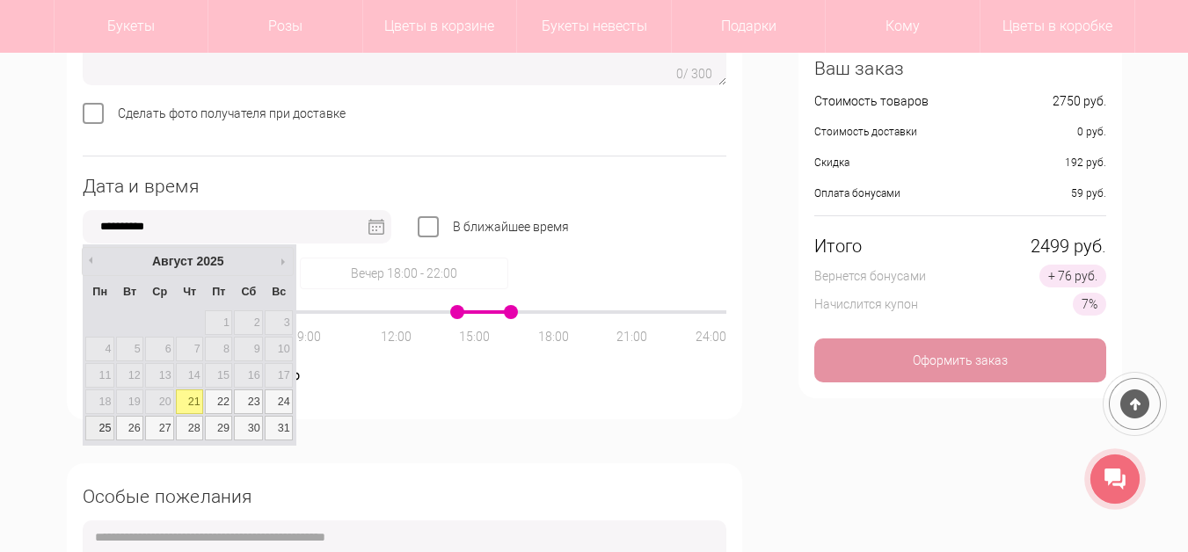
click at [99, 426] on link "25" at bounding box center [99, 428] width 29 height 25
type input "**********"
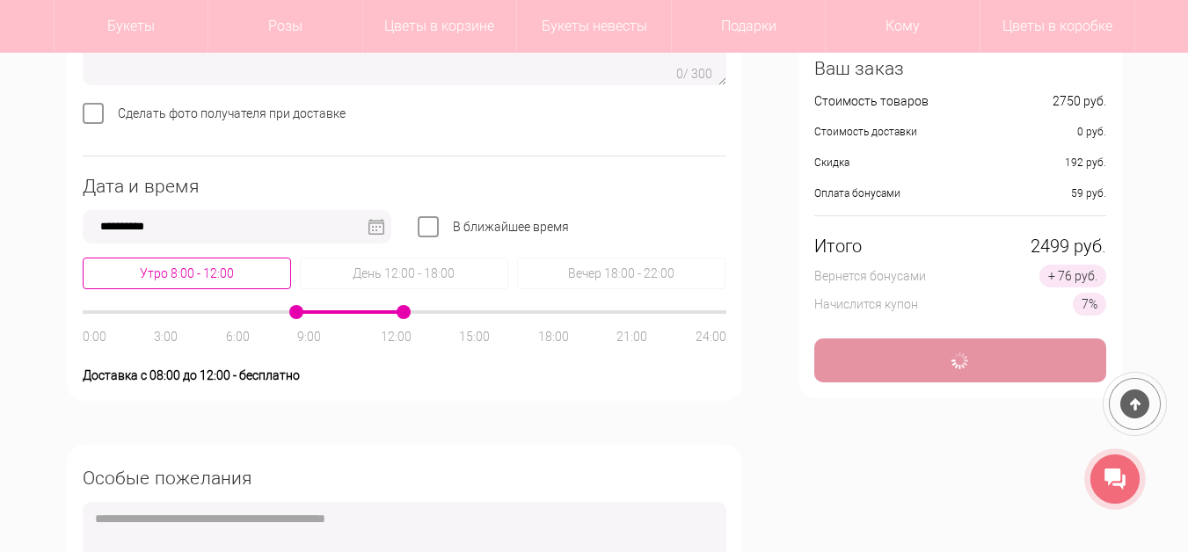
type input "**********"
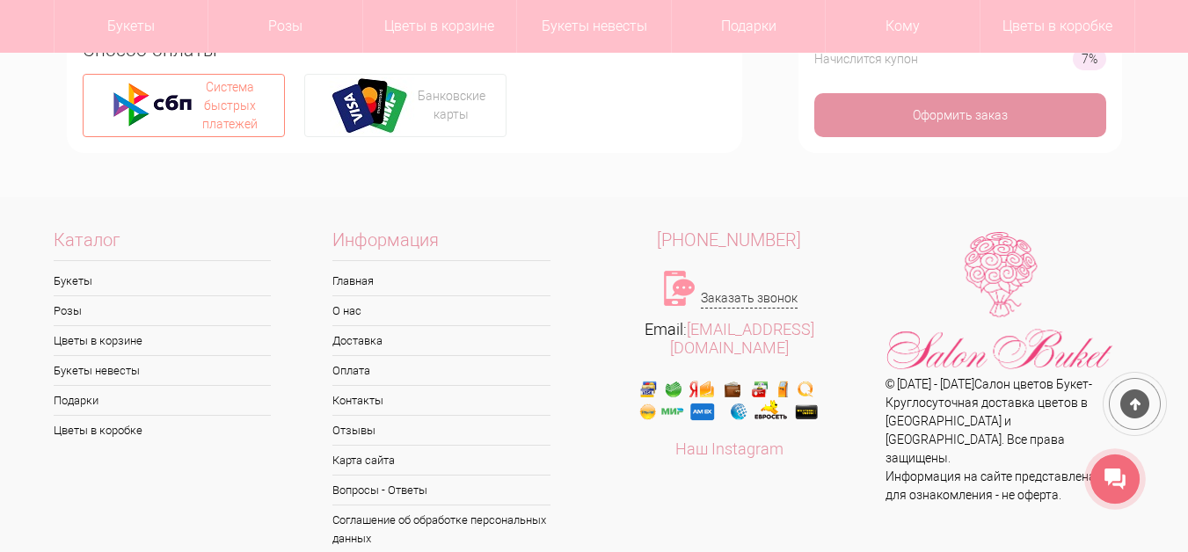
scroll to position [1436, 0]
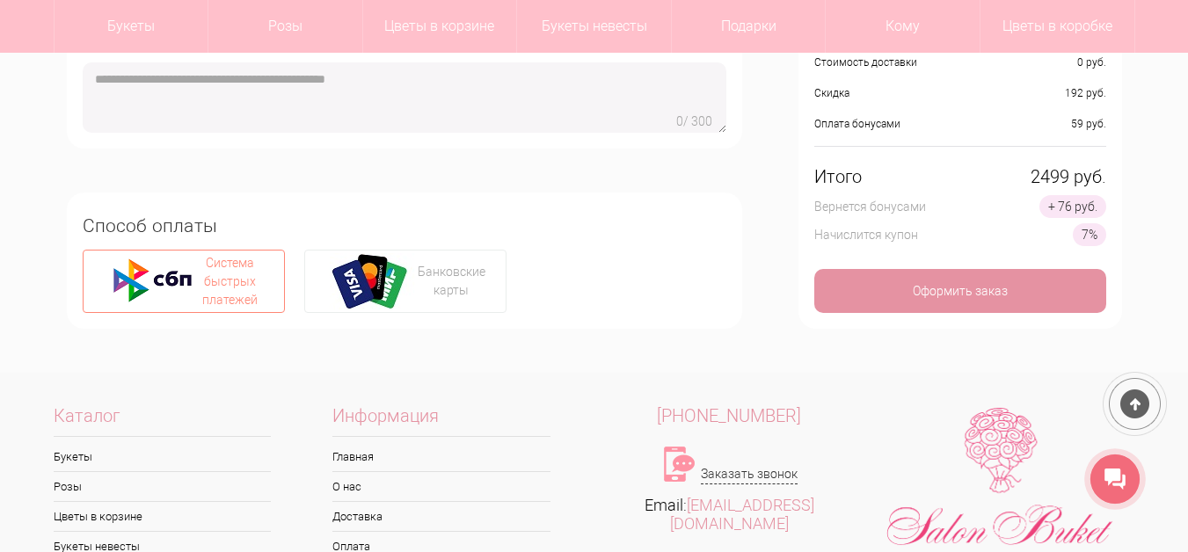
click at [191, 299] on img at bounding box center [153, 281] width 88 height 57
type input "**********"
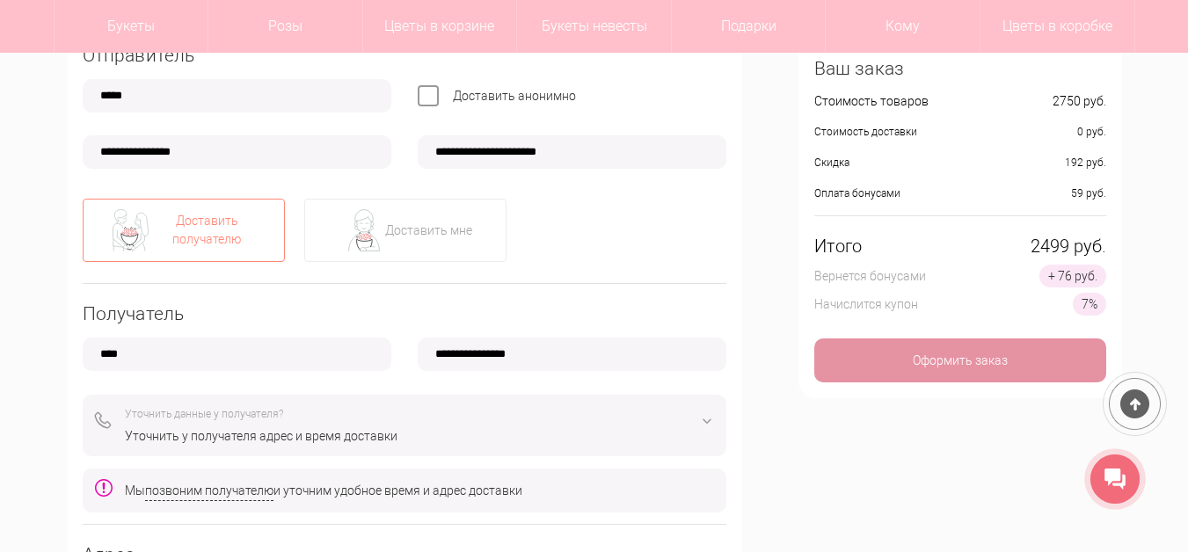
scroll to position [0, 0]
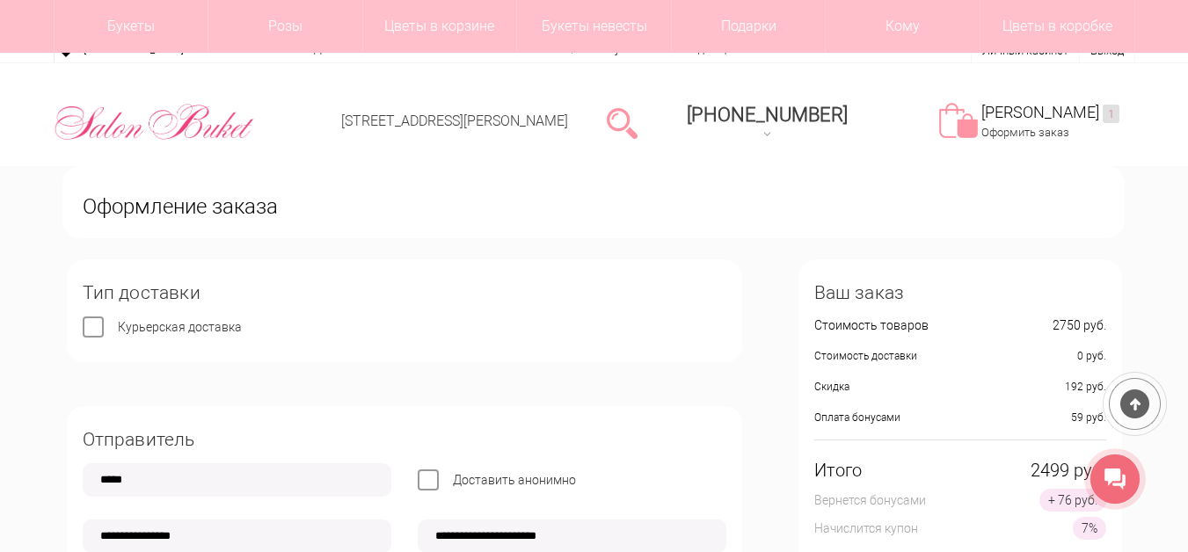
scroll to position [527, 0]
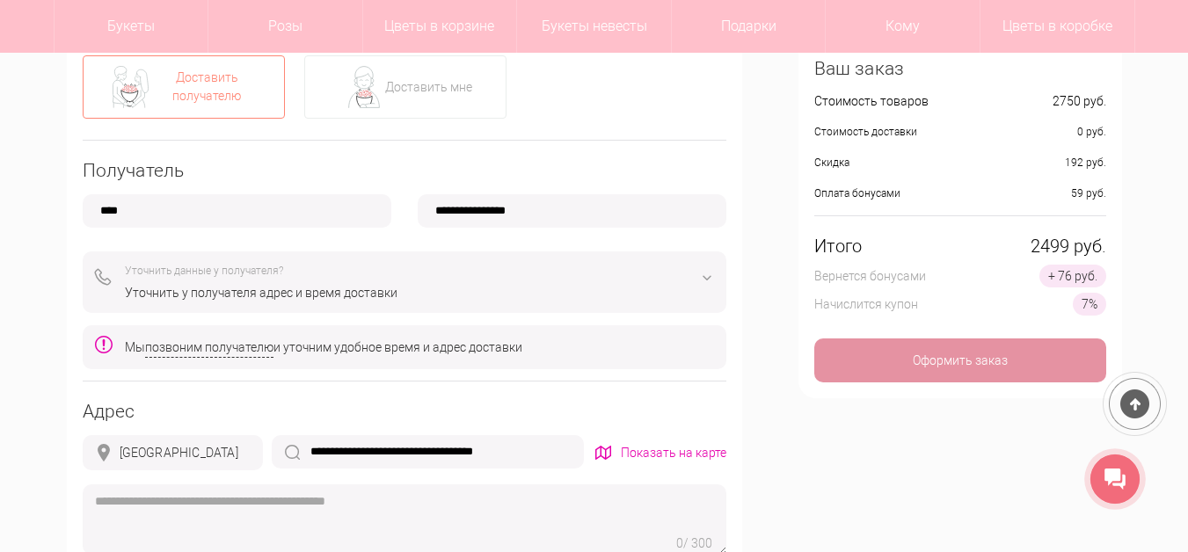
click at [462, 214] on input "**********" at bounding box center [572, 210] width 309 height 33
paste input "text"
click at [458, 210] on input "**********" at bounding box center [572, 210] width 309 height 33
type input "**********"
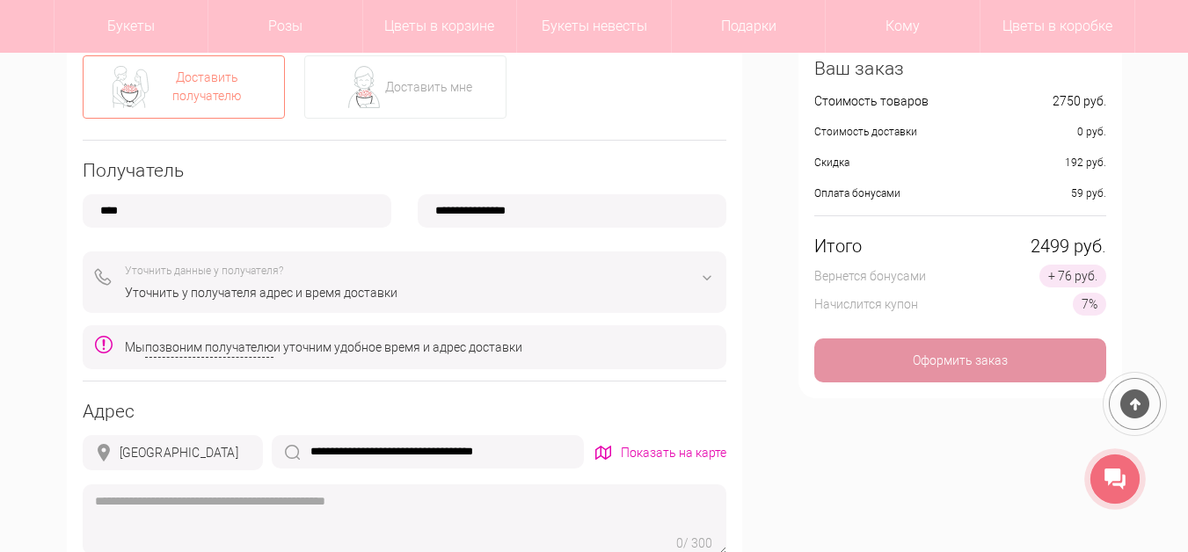
type input "**********"
click at [759, 208] on div "**********" at bounding box center [594, 507] width 1081 height 1550
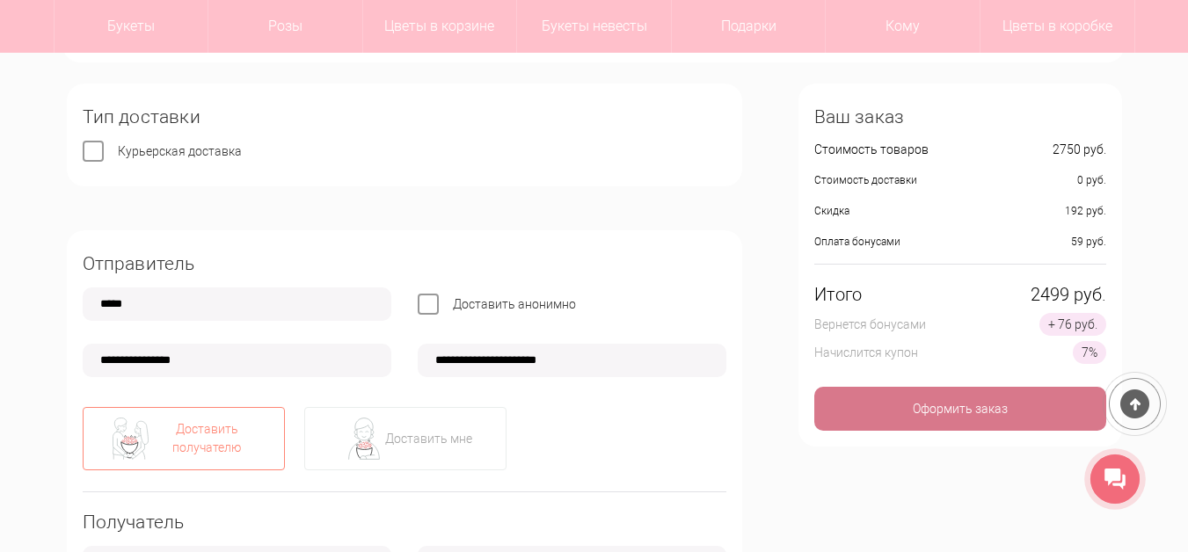
click at [964, 416] on div "Оформить заказ" at bounding box center [960, 409] width 292 height 44
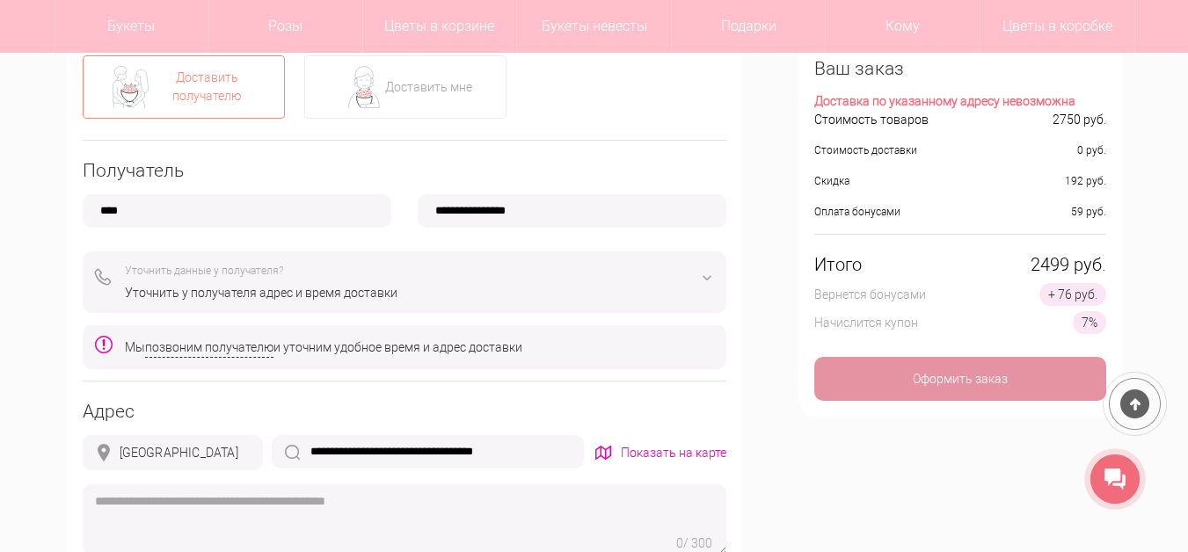
scroll to position [703, 0]
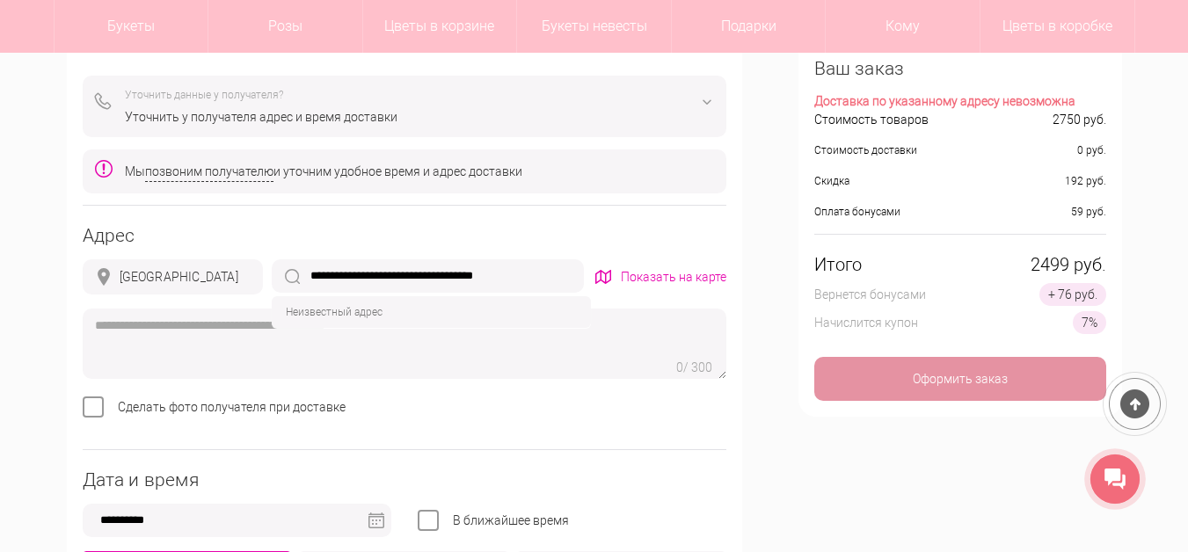
click at [542, 280] on input "**********" at bounding box center [428, 275] width 312 height 33
click at [504, 341] on div "г Нижний Новгород, ул Федосеенко, д 12, кв 59" at bounding box center [431, 340] width 312 height 32
type input "**********"
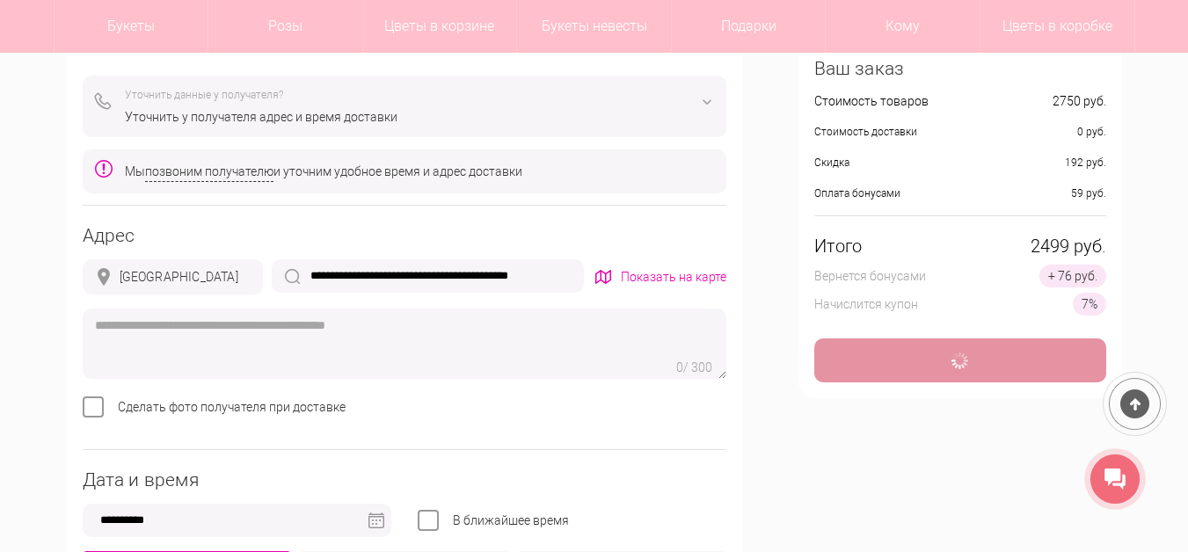
type input "**********"
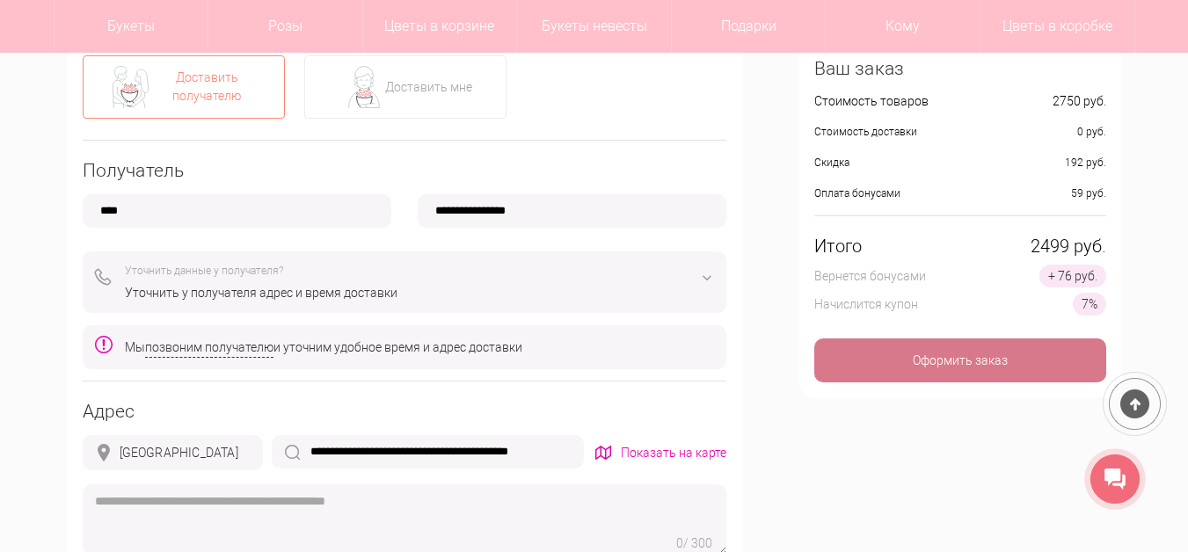
click at [883, 360] on div "Оформить заказ" at bounding box center [960, 360] width 292 height 44
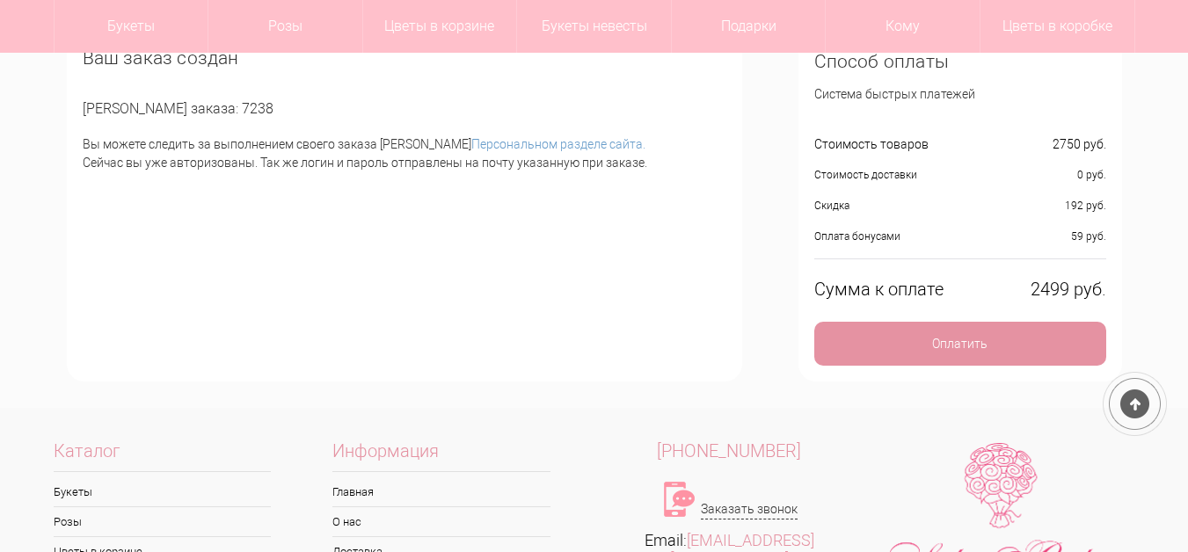
scroll to position [176, 0]
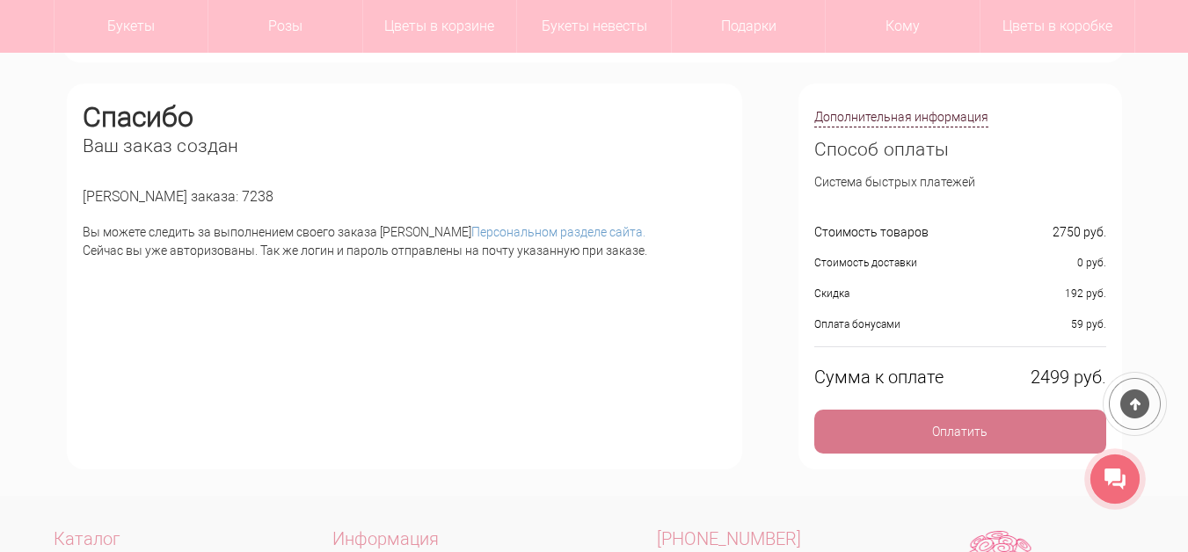
click at [894, 432] on div "Оплатить" at bounding box center [960, 432] width 292 height 44
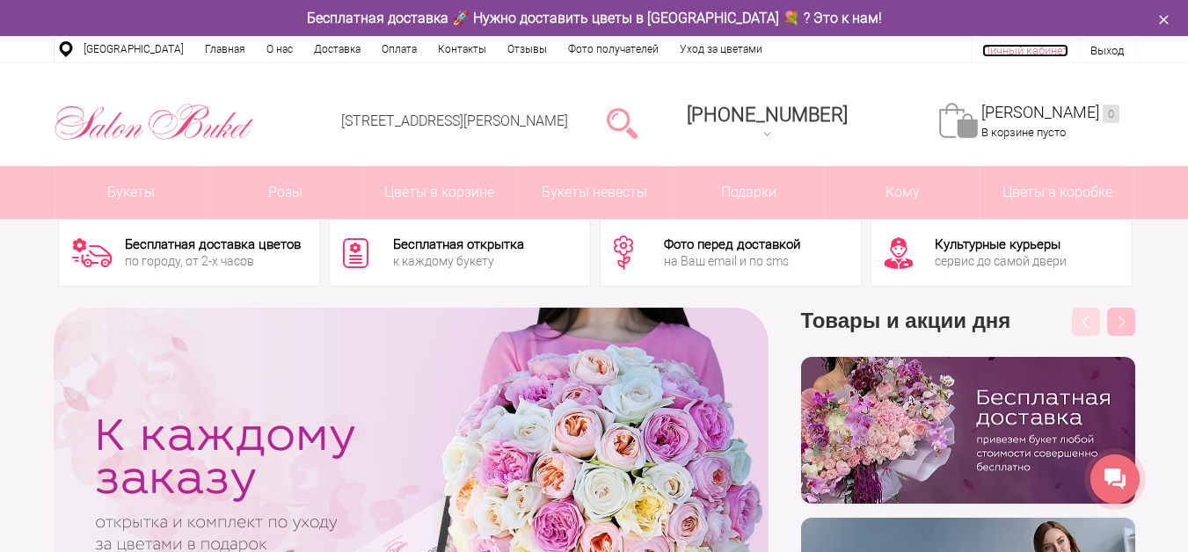
click at [1012, 50] on link "Личный кабинет" at bounding box center [1025, 50] width 86 height 13
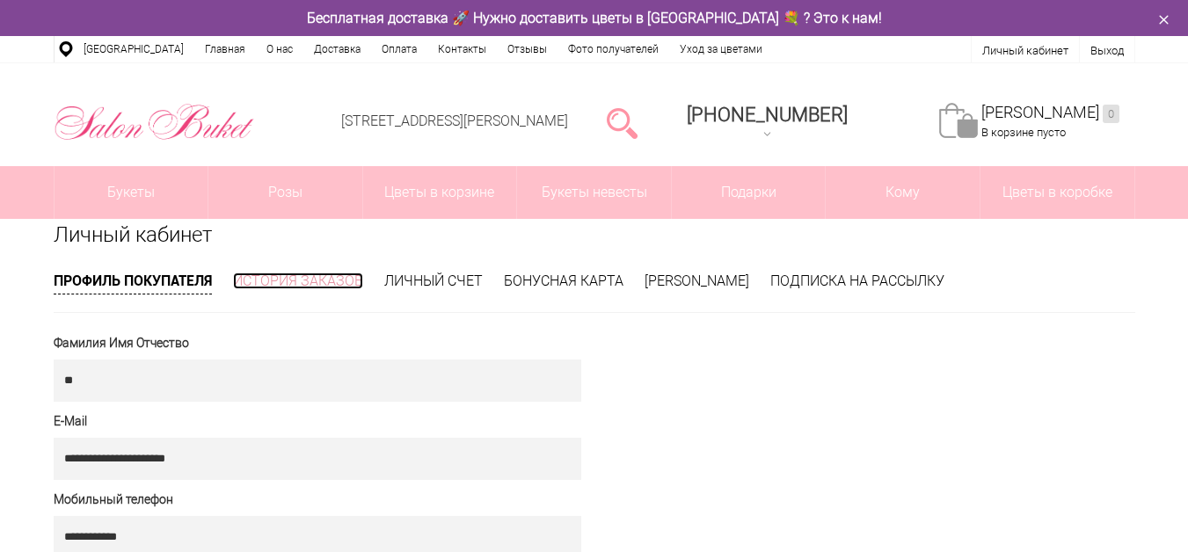
click at [270, 278] on link "История заказов" at bounding box center [298, 281] width 130 height 17
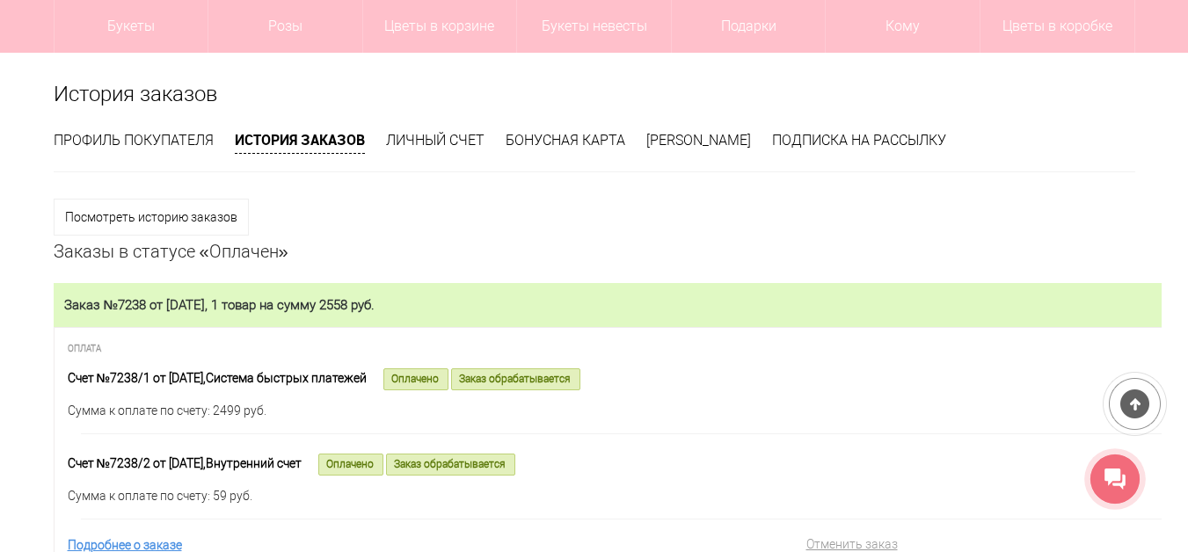
scroll to position [264, 0]
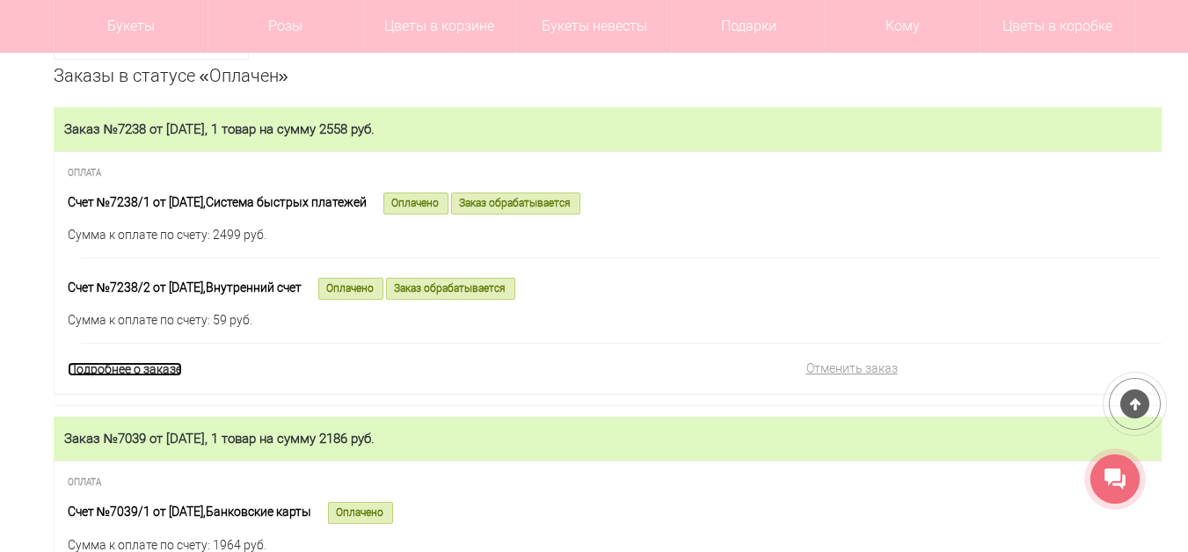
click at [84, 376] on link "Подробнее о заказе" at bounding box center [125, 369] width 114 height 14
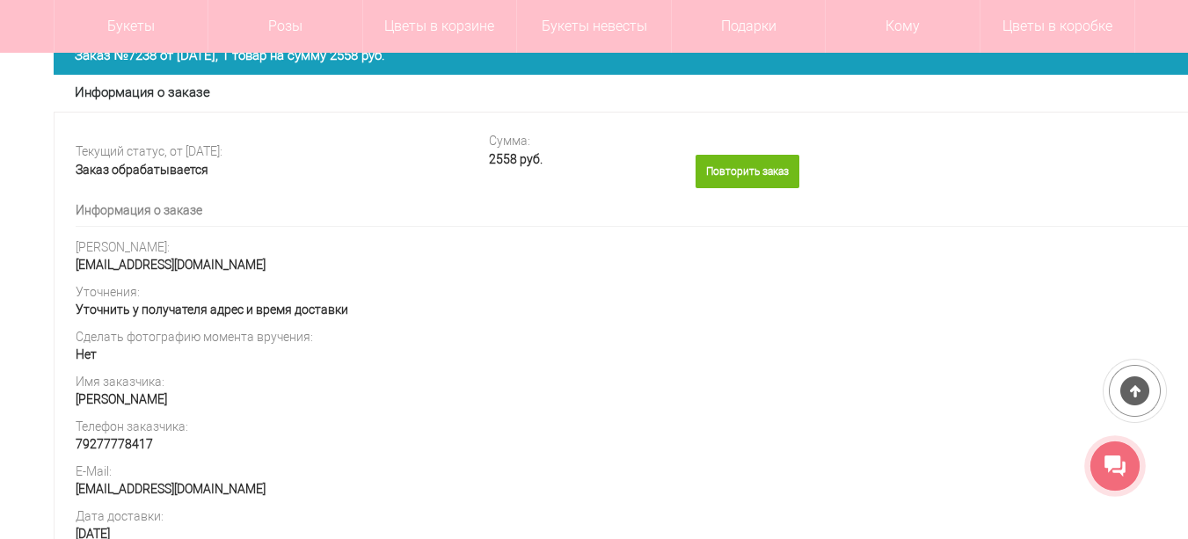
scroll to position [440, 0]
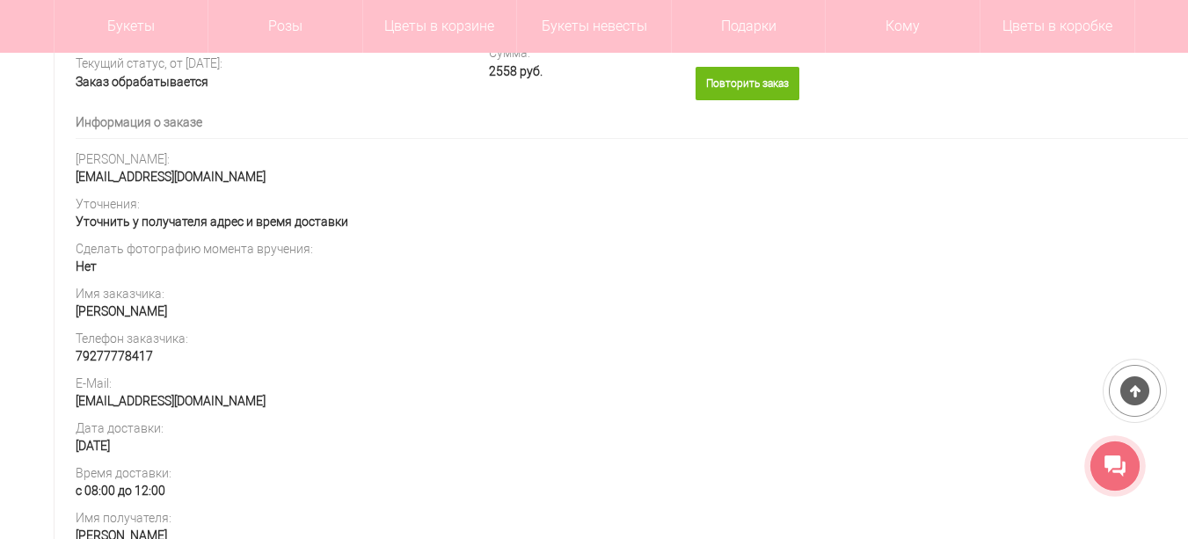
click at [235, 227] on div "Уточнить у получателя адрес и время доставки" at bounding box center [656, 220] width 1160 height 18
click at [173, 228] on div "Уточнить у получателя адрес и время доставки" at bounding box center [656, 220] width 1160 height 18
click at [180, 229] on div "Уточнить у получателя адрес и время доставки" at bounding box center [656, 220] width 1160 height 18
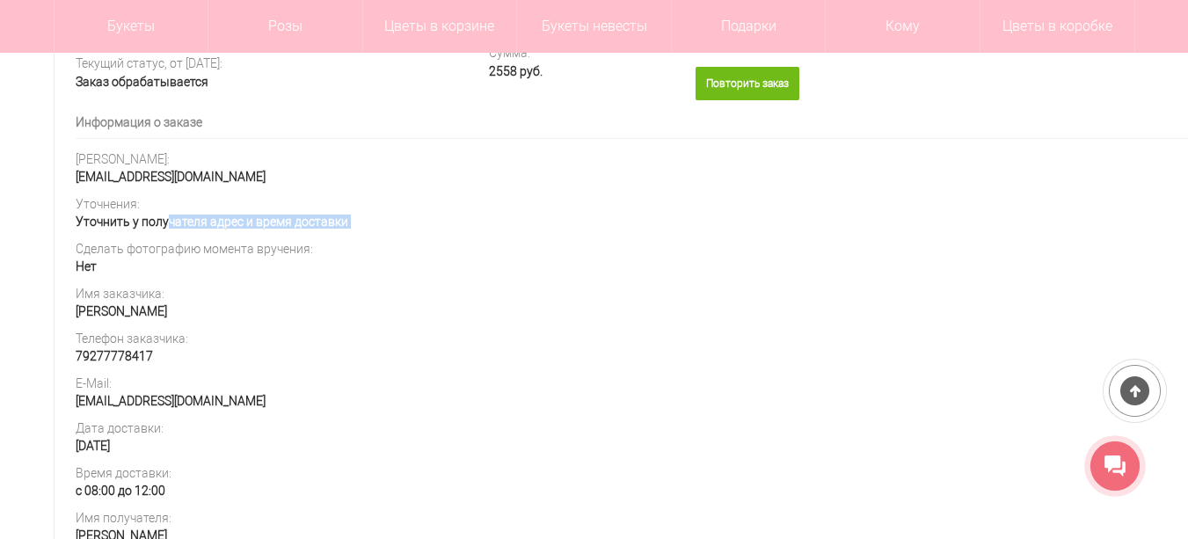
click at [180, 229] on div "Уточнить у получателя адрес и время доставки" at bounding box center [656, 220] width 1160 height 18
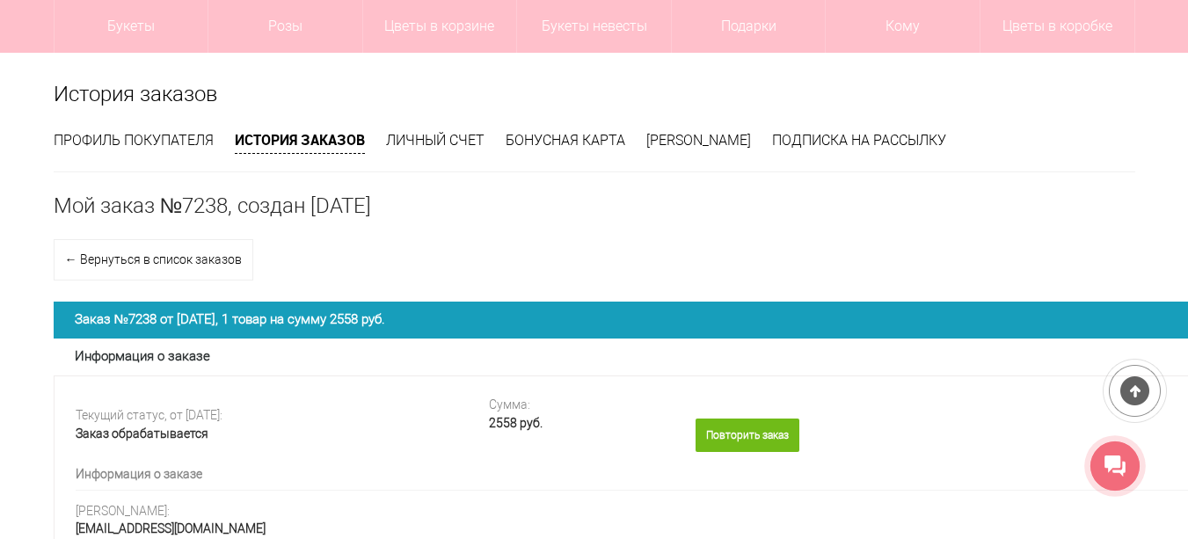
scroll to position [176, 0]
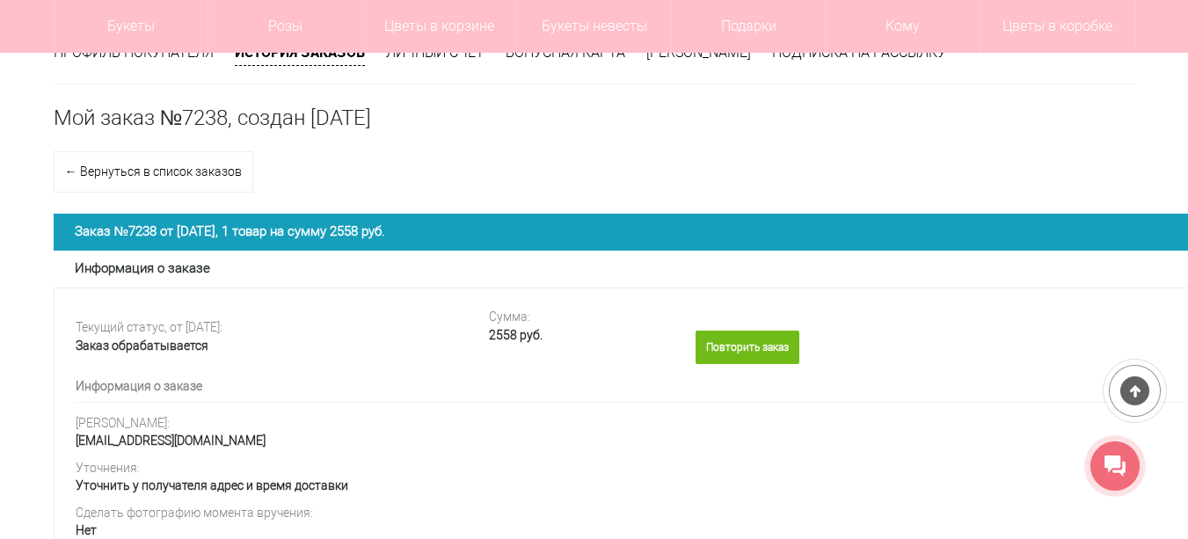
click at [178, 237] on span "Заказ №7238 от [DATE], 1 товар на сумму 2558 руб." at bounding box center [230, 231] width 311 height 16
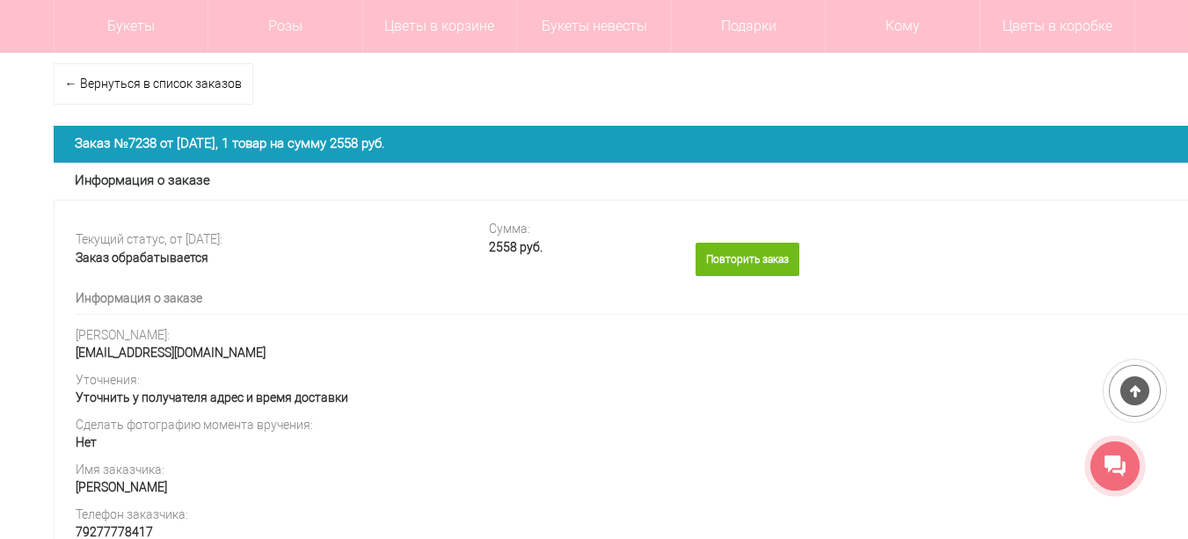
scroll to position [0, 0]
